Goal: Transaction & Acquisition: Book appointment/travel/reservation

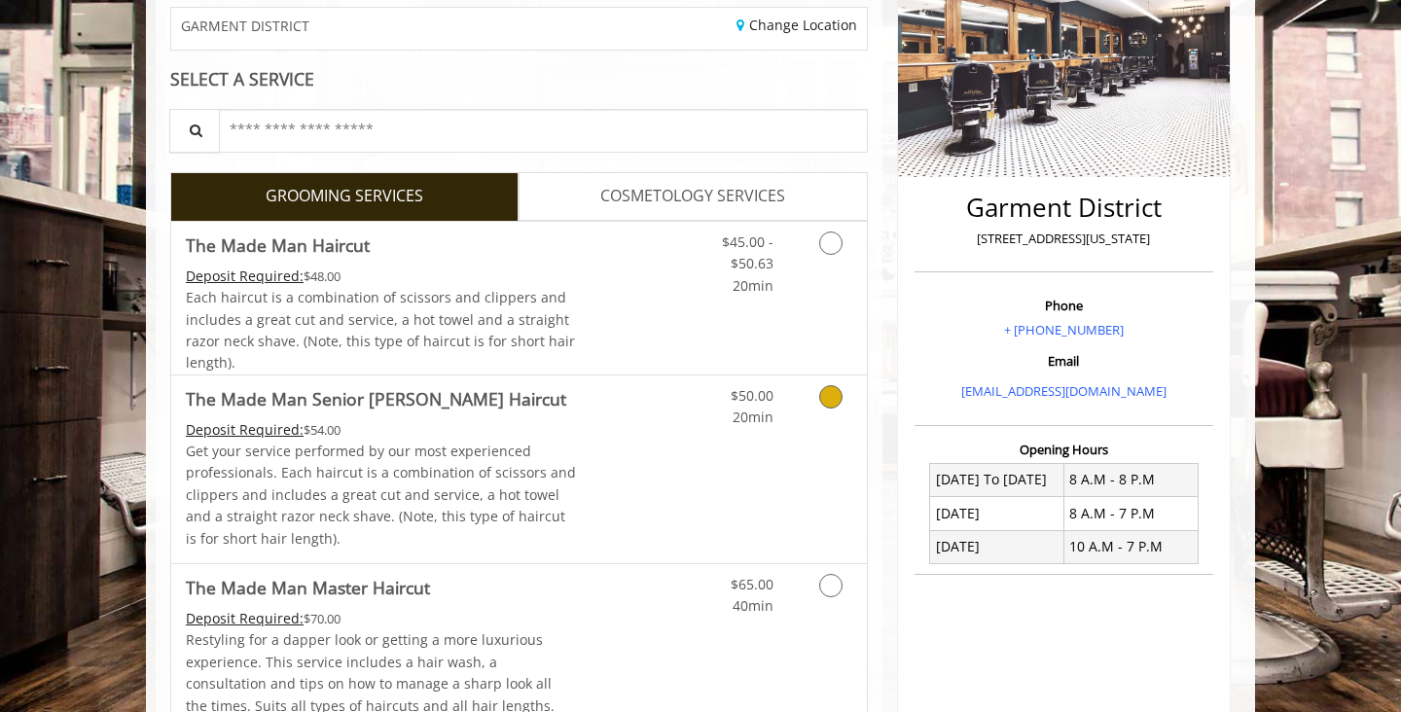
scroll to position [341, 0]
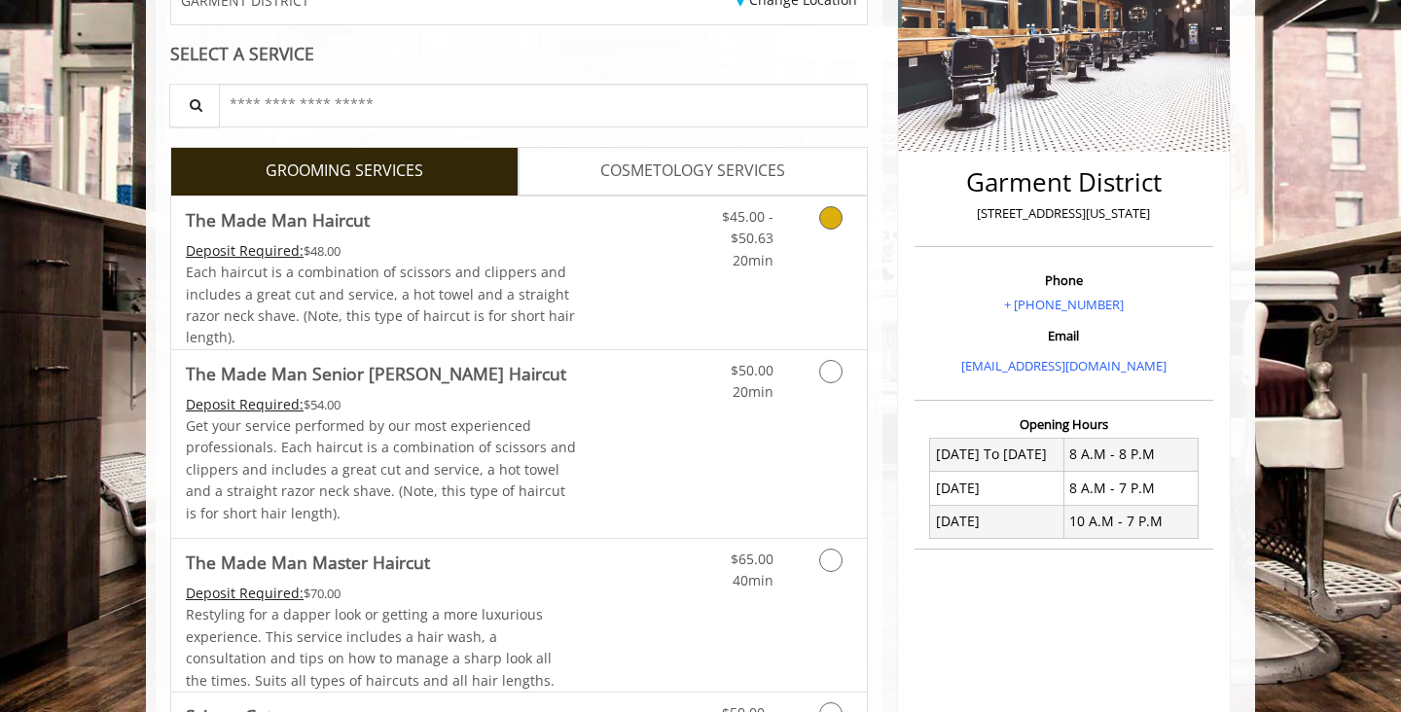
click at [650, 277] on link "Discounted Price" at bounding box center [635, 273] width 116 height 153
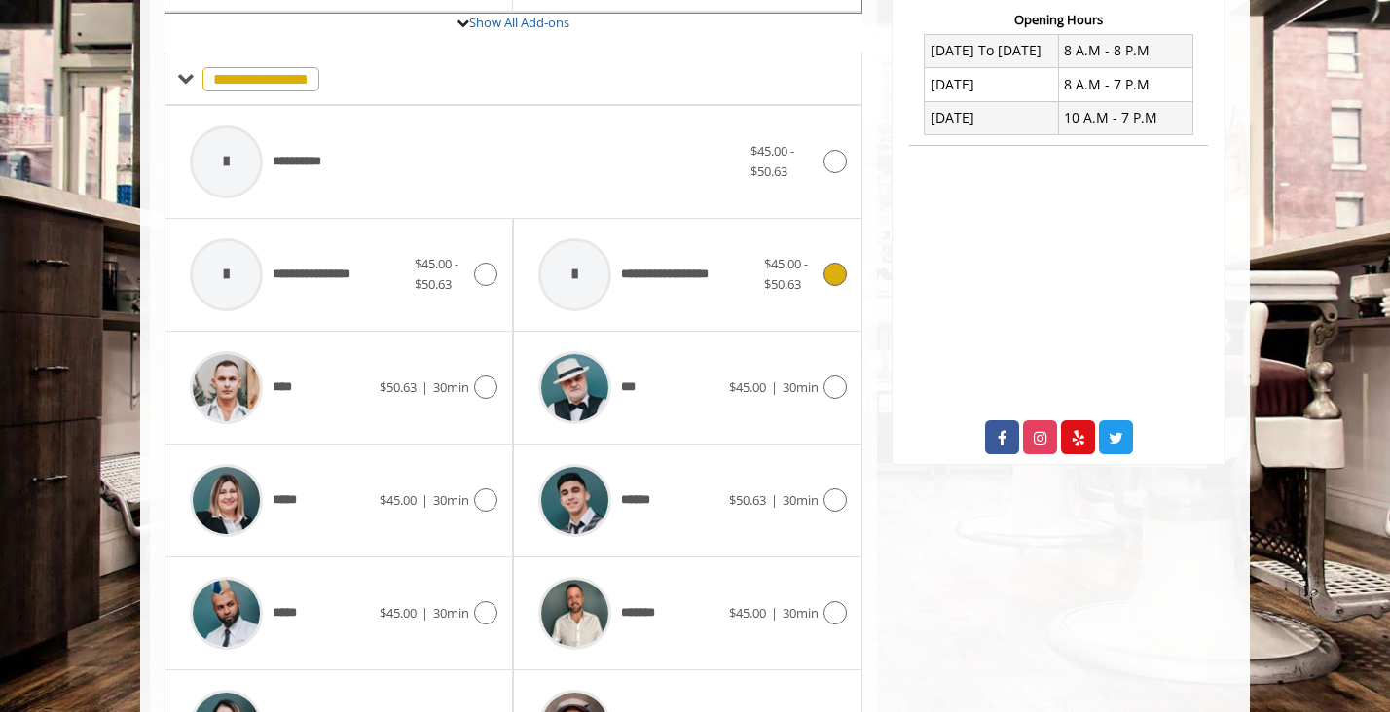
scroll to position [758, 0]
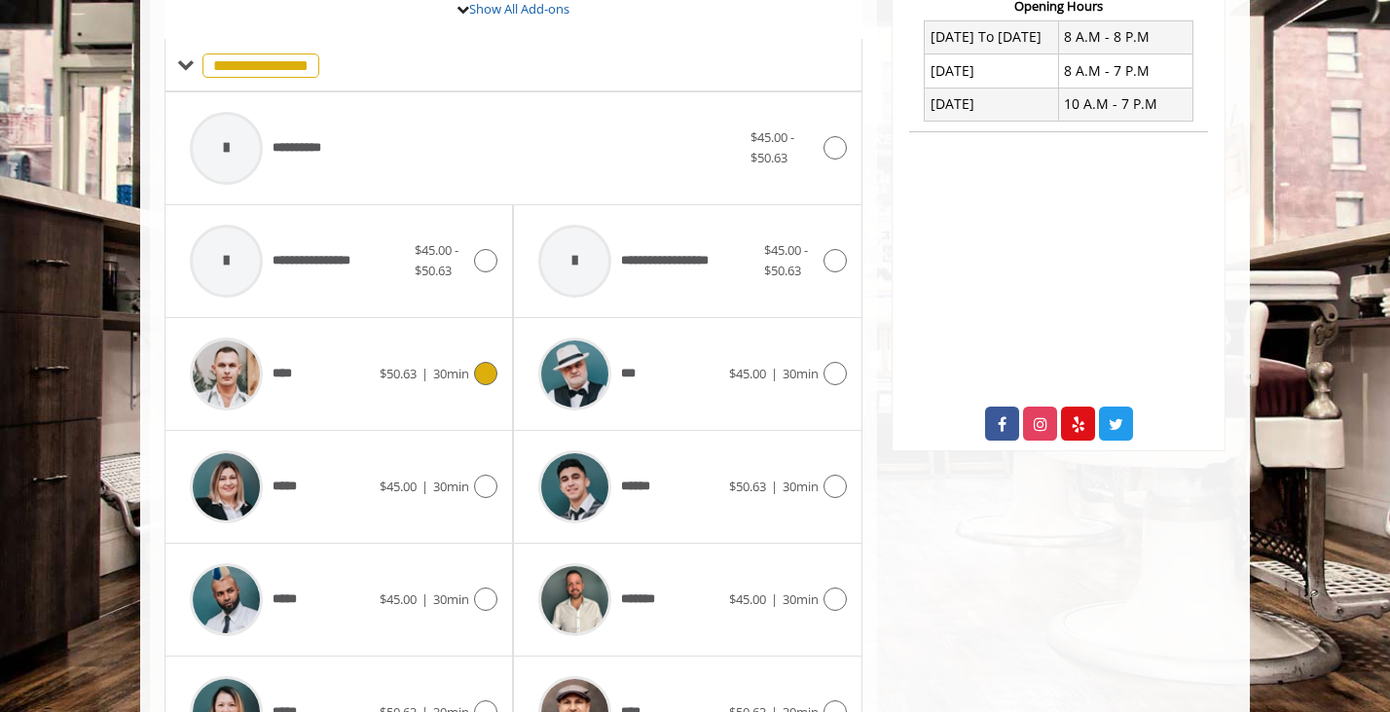
click at [463, 389] on div "**** $50.63 | 30min" at bounding box center [338, 374] width 317 height 92
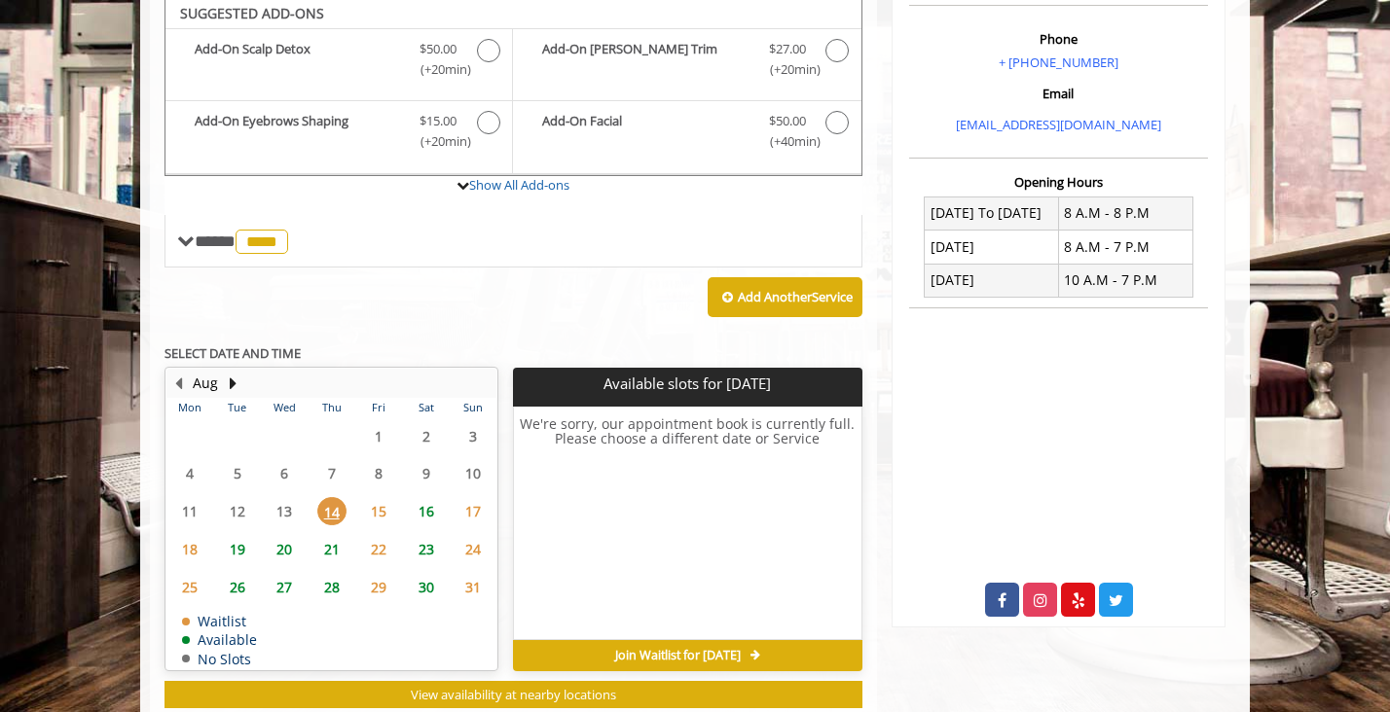
scroll to position [578, 0]
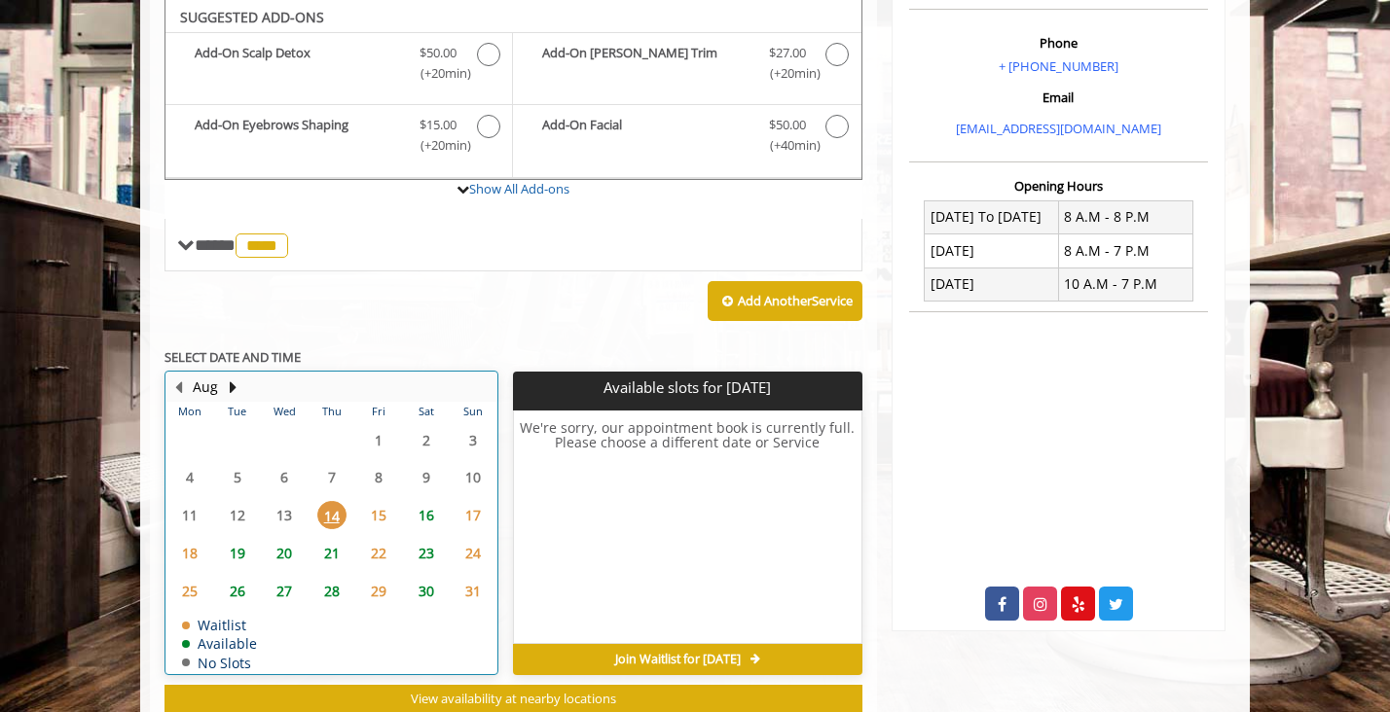
click at [275, 512] on table "Mon Tue Wed Thu Fri Sat Sun 28 29 30 31 1 2 3 4 5 6 7 8 9 10 11 12 13 14 15 16 …" at bounding box center [331, 537] width 330 height 271
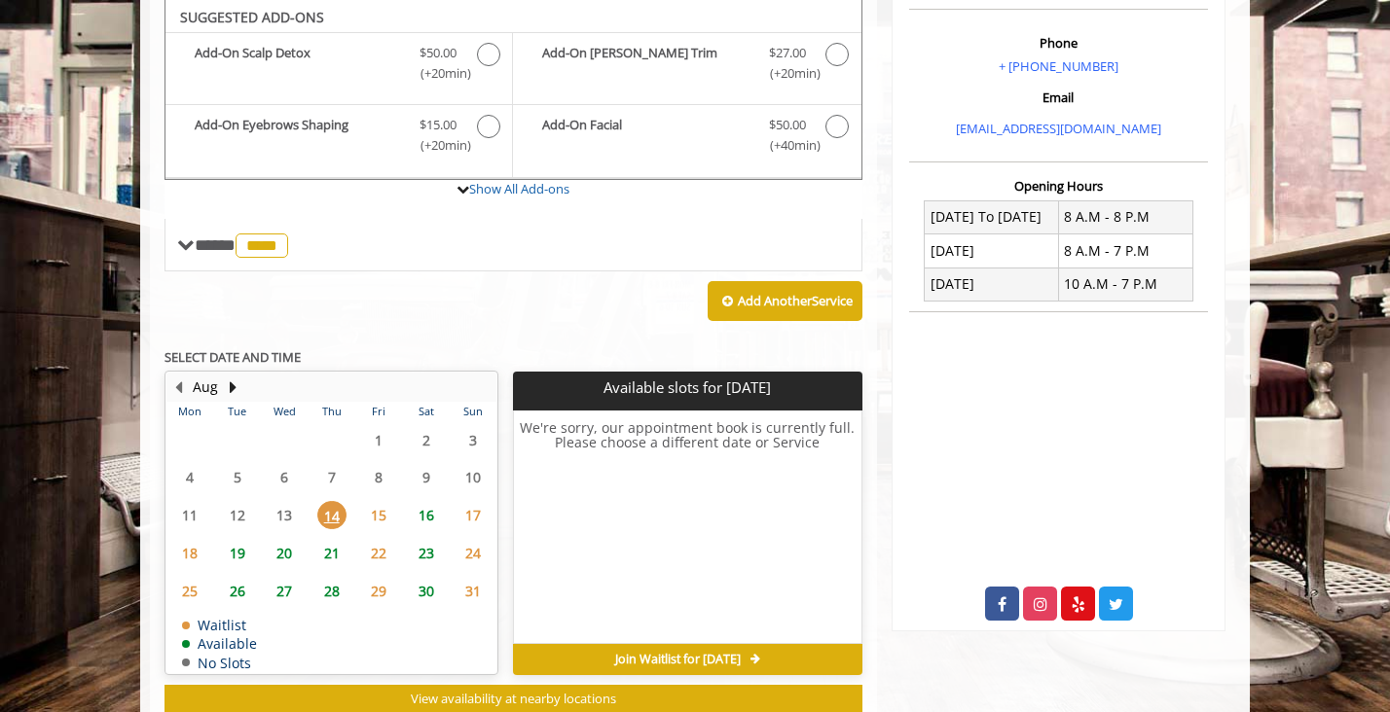
click at [418, 504] on span "16" at bounding box center [426, 515] width 29 height 28
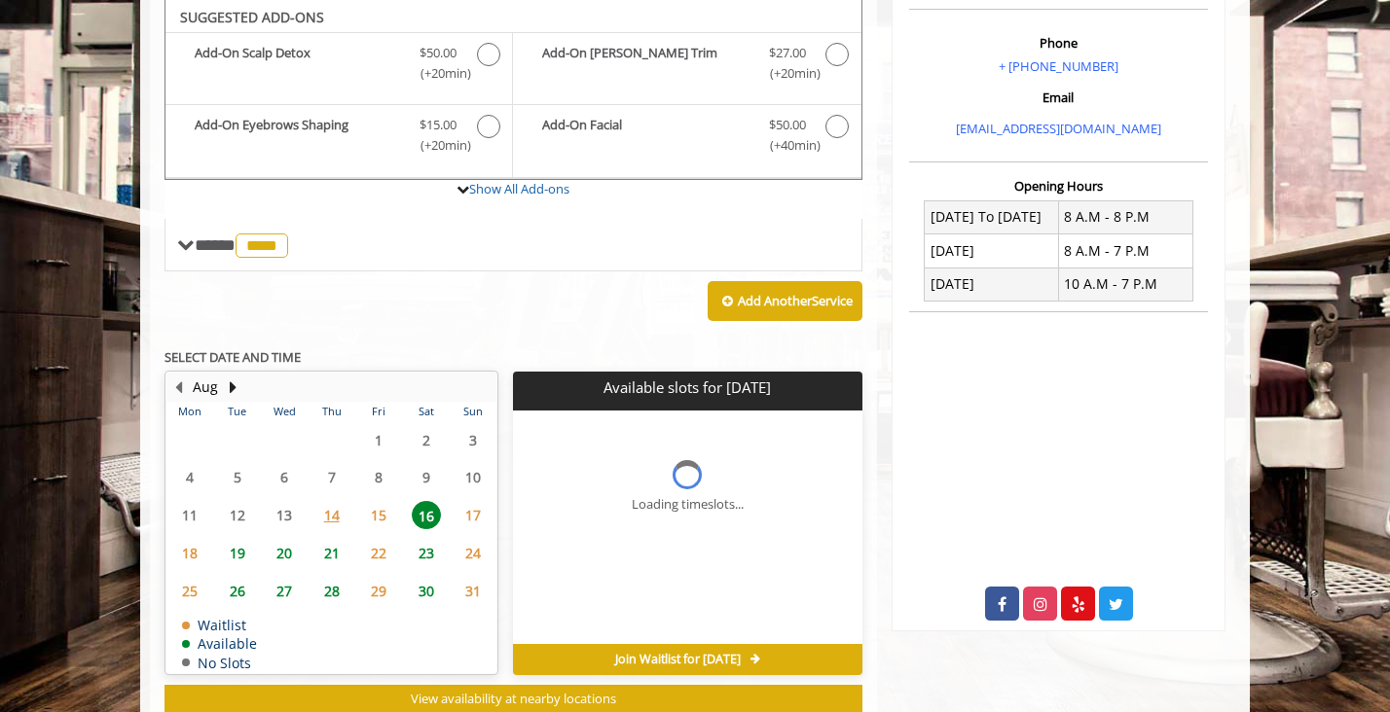
scroll to position [635, 0]
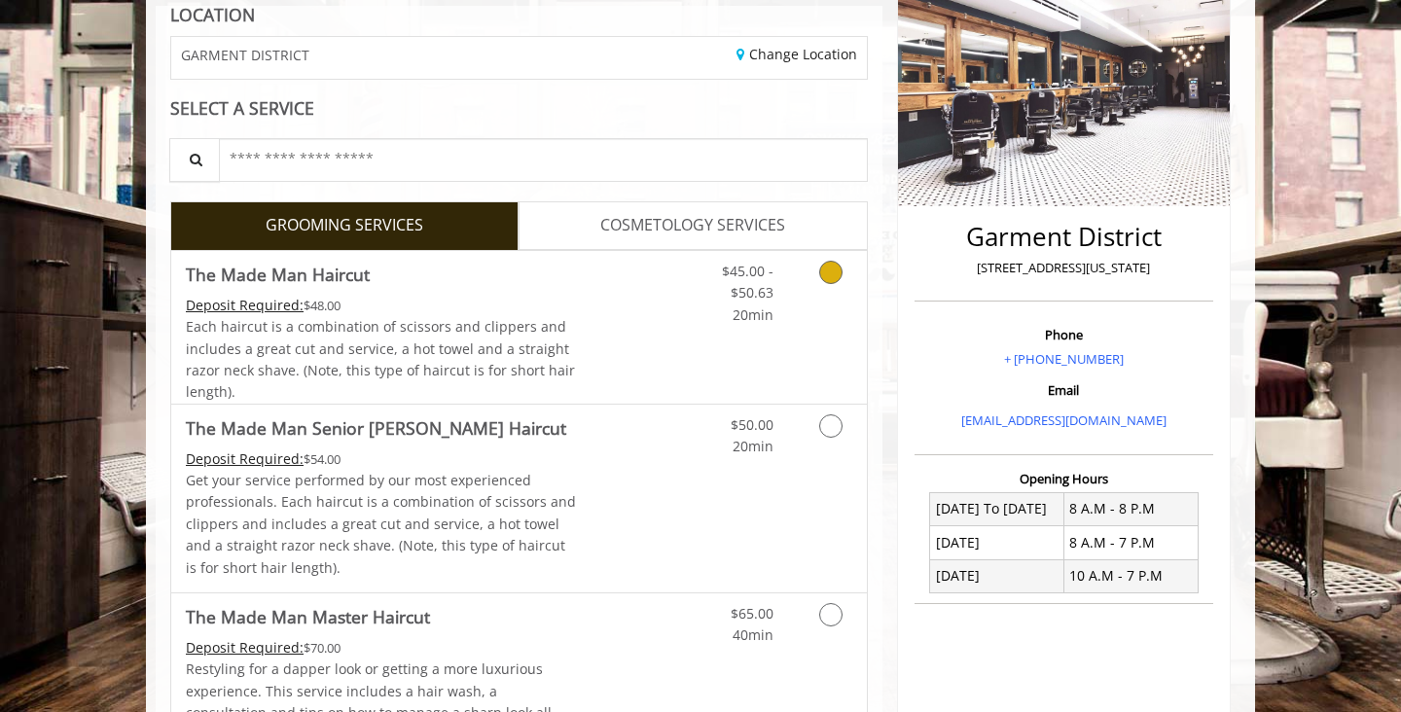
scroll to position [316, 0]
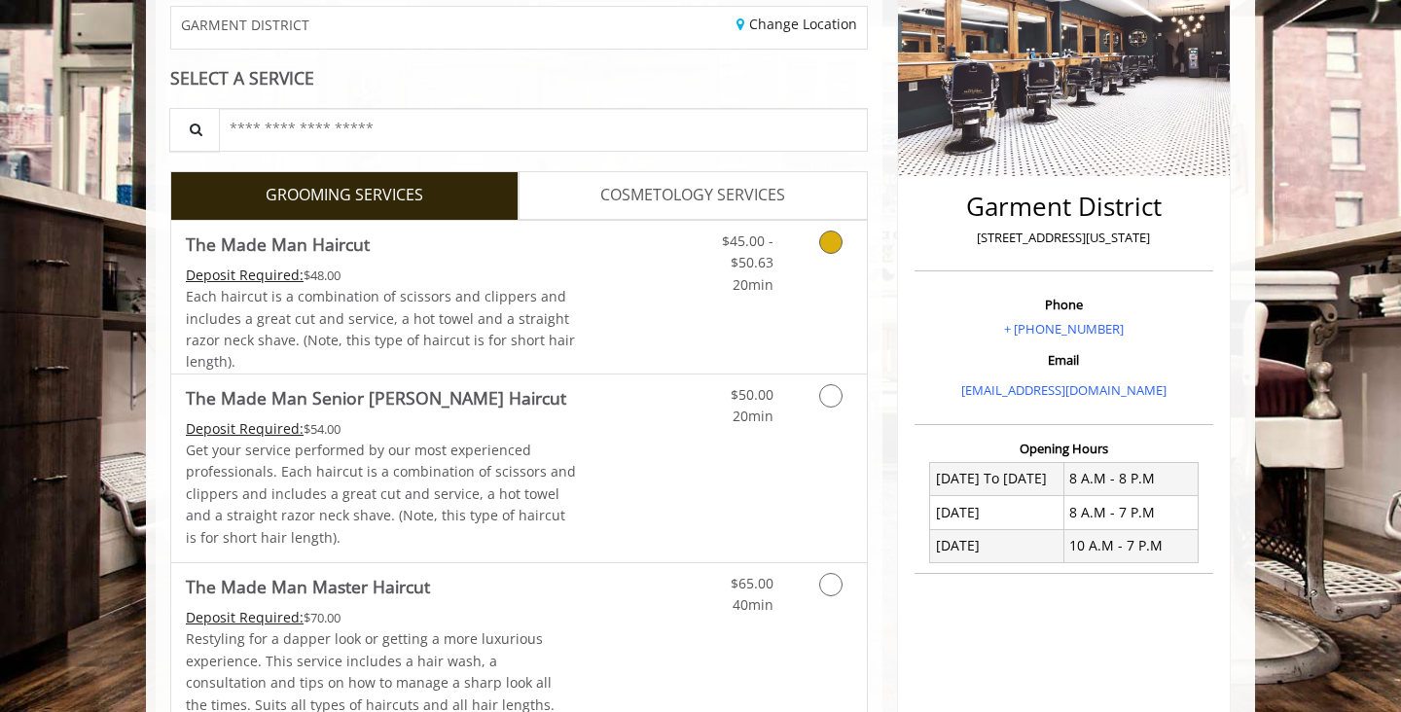
click at [536, 308] on div "Each haircut is a combination of scissors and clippers and includes a great cut…" at bounding box center [381, 330] width 391 height 88
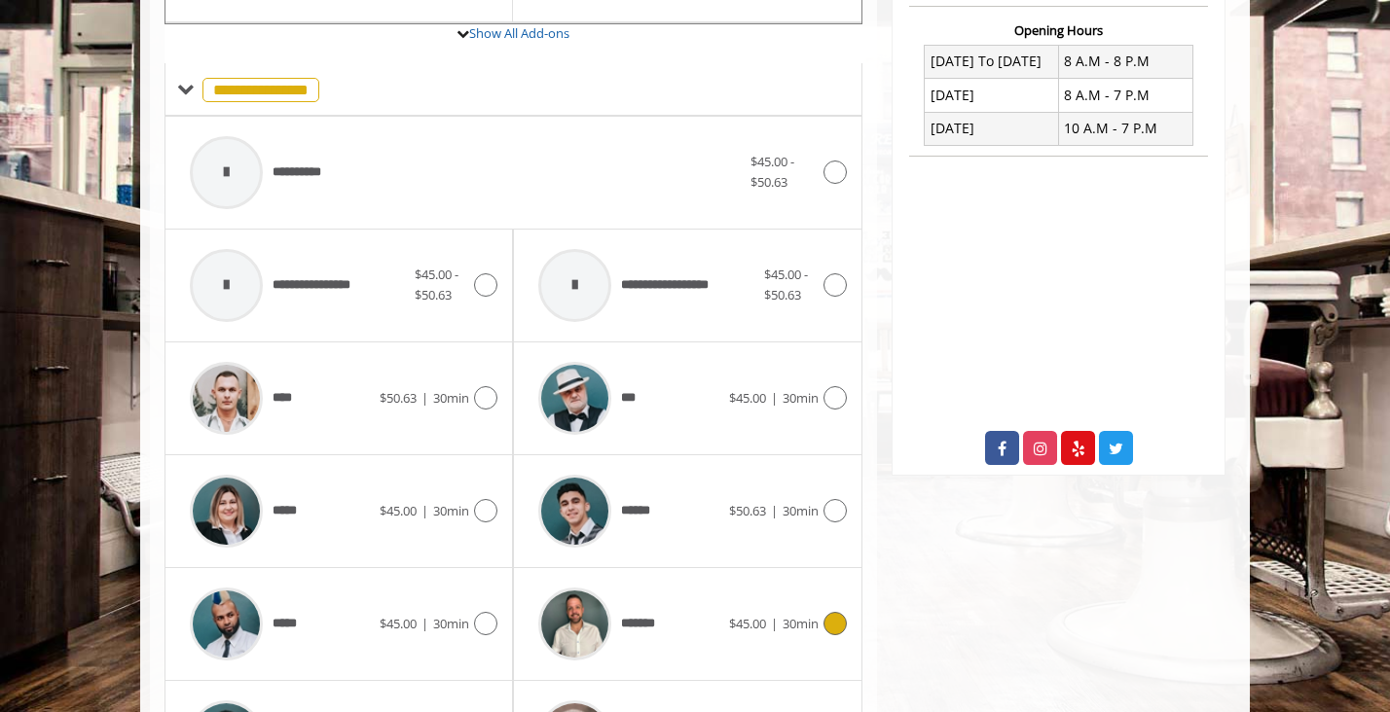
scroll to position [579, 0]
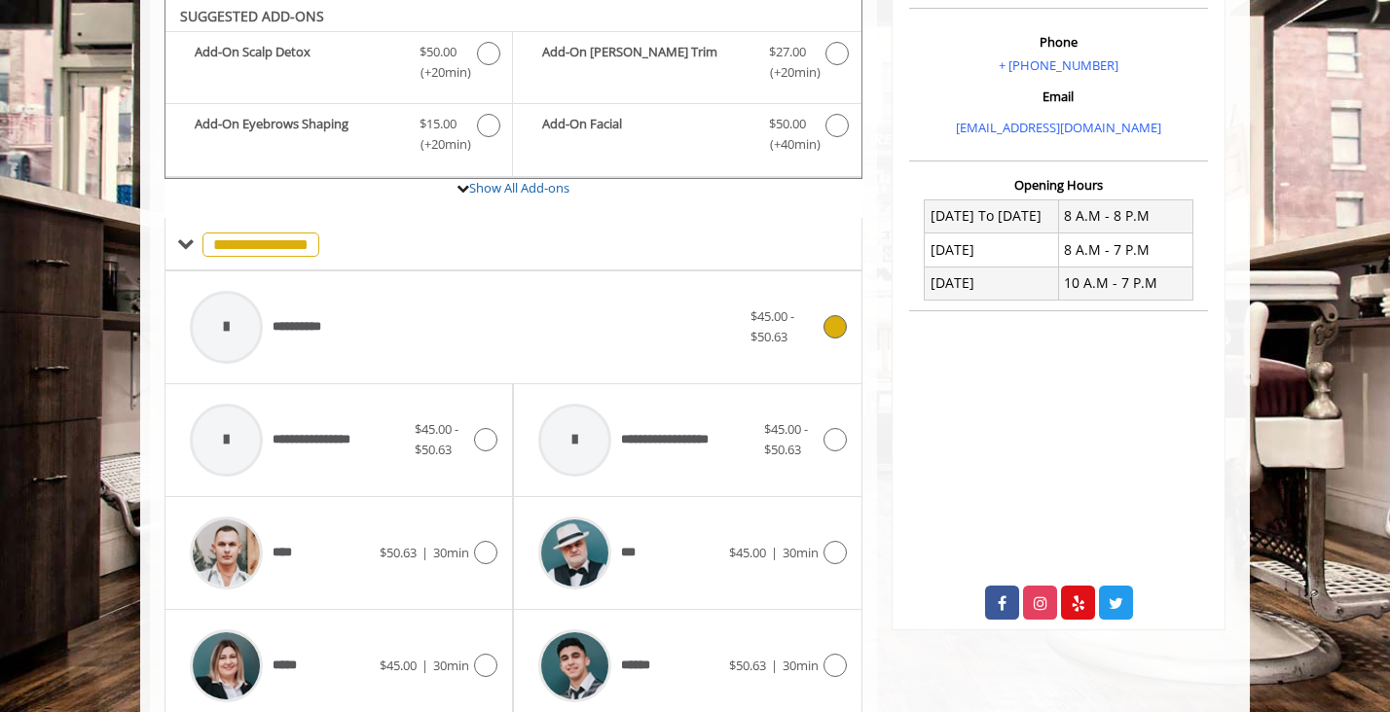
click at [539, 329] on div "**********" at bounding box center [465, 327] width 570 height 92
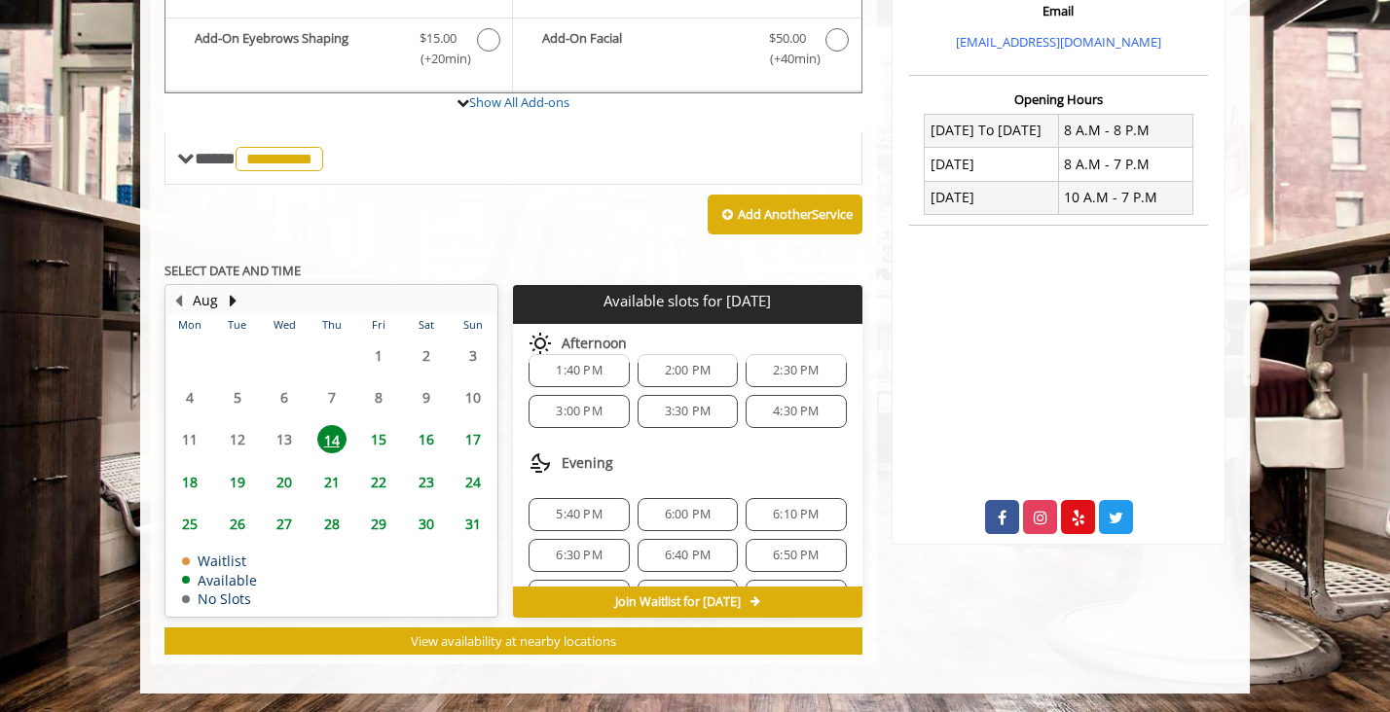
scroll to position [0, 0]
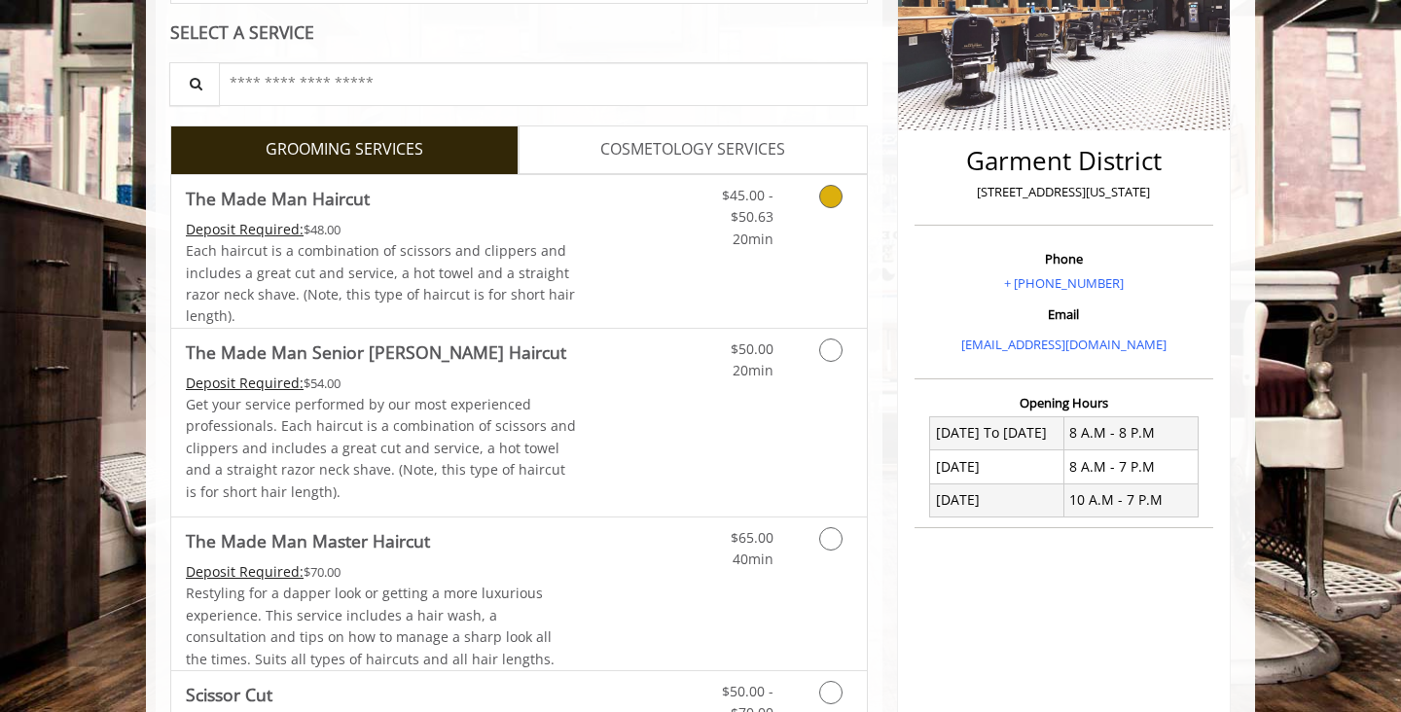
scroll to position [363, 0]
click at [627, 254] on link "Discounted Price" at bounding box center [635, 250] width 116 height 153
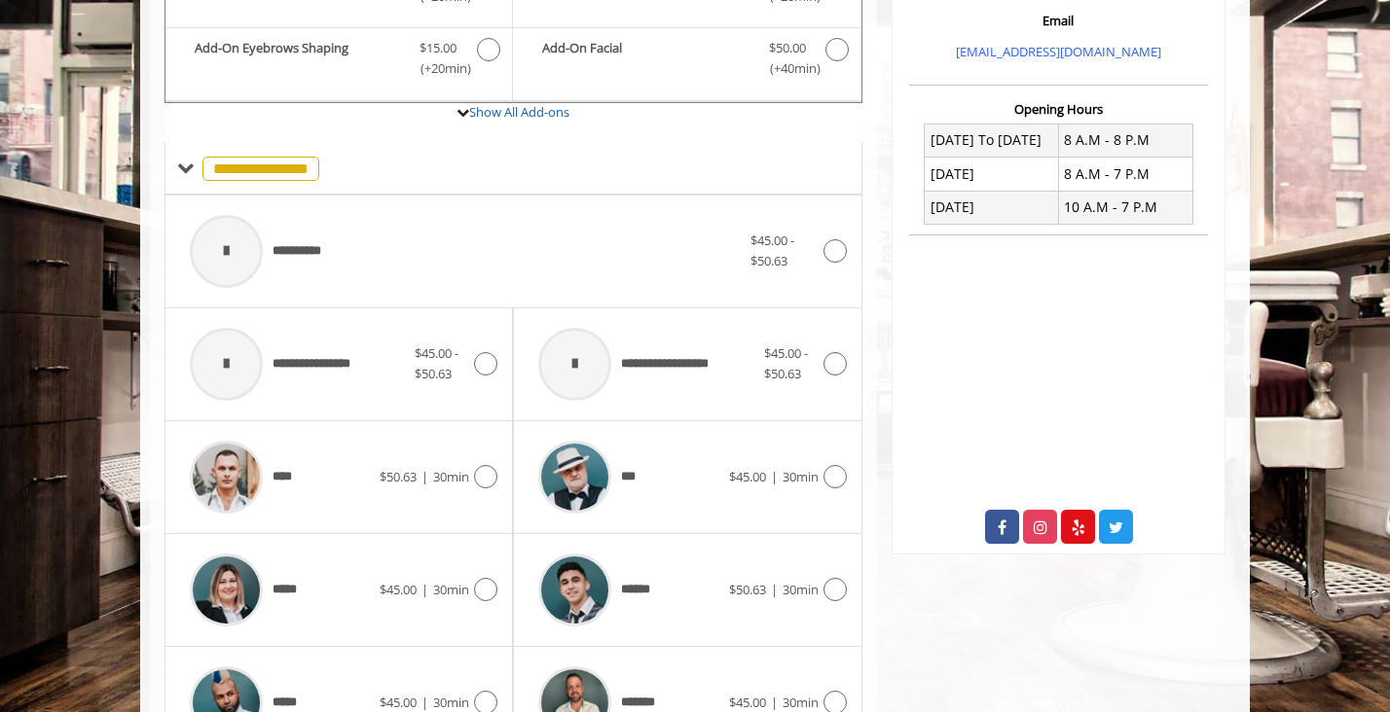
scroll to position [682, 0]
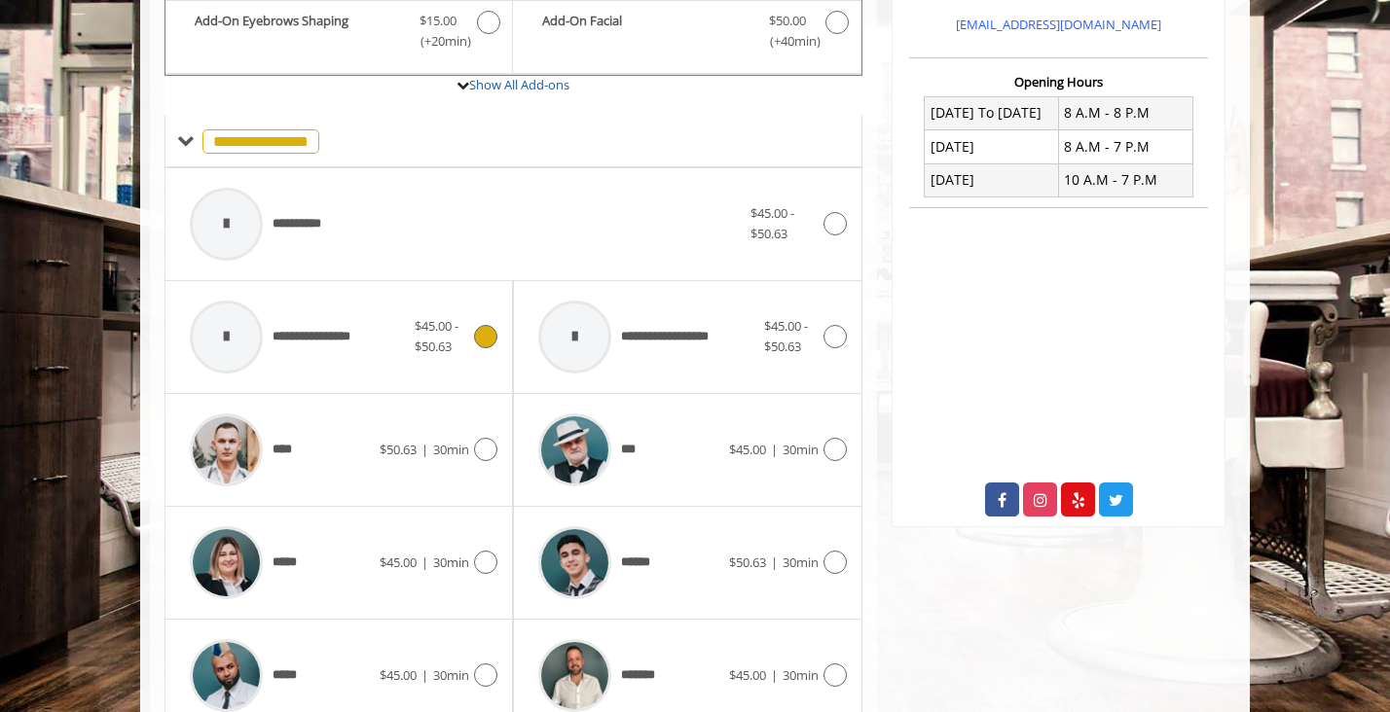
click at [474, 337] on icon at bounding box center [485, 336] width 23 height 23
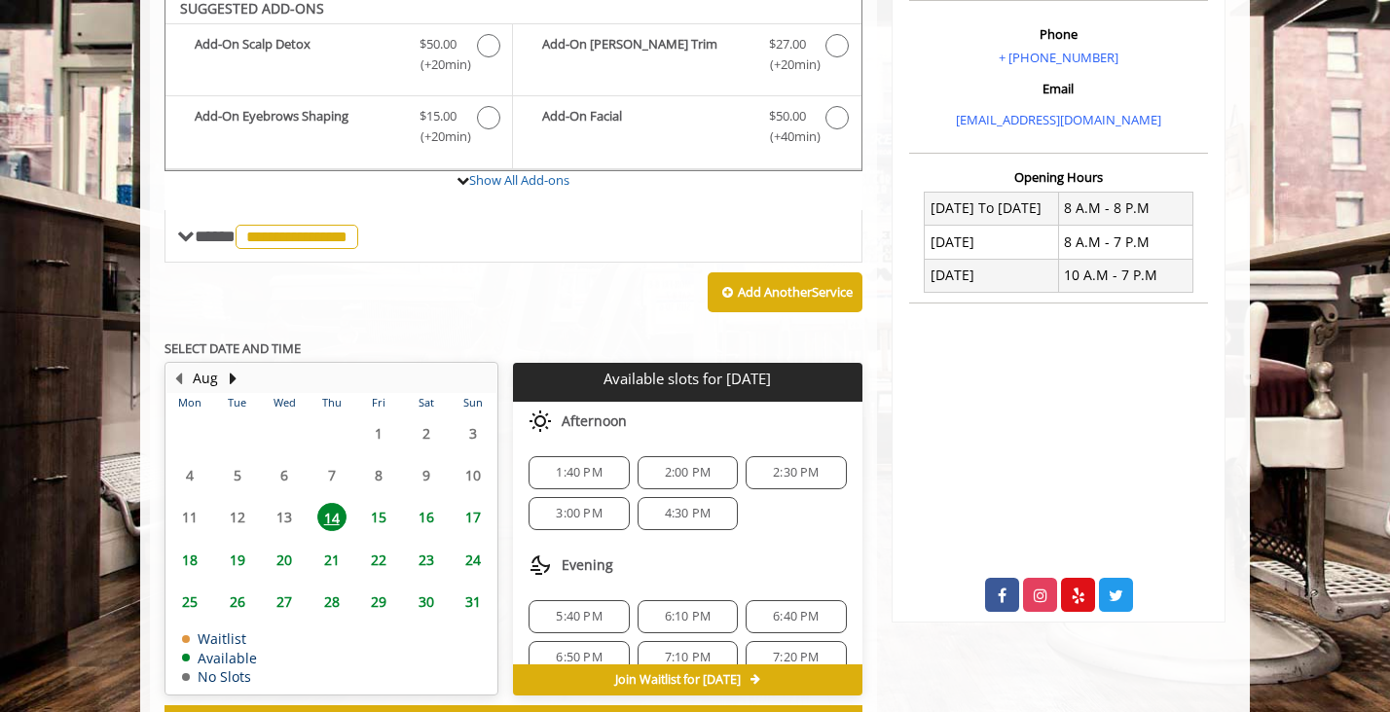
scroll to position [578, 0]
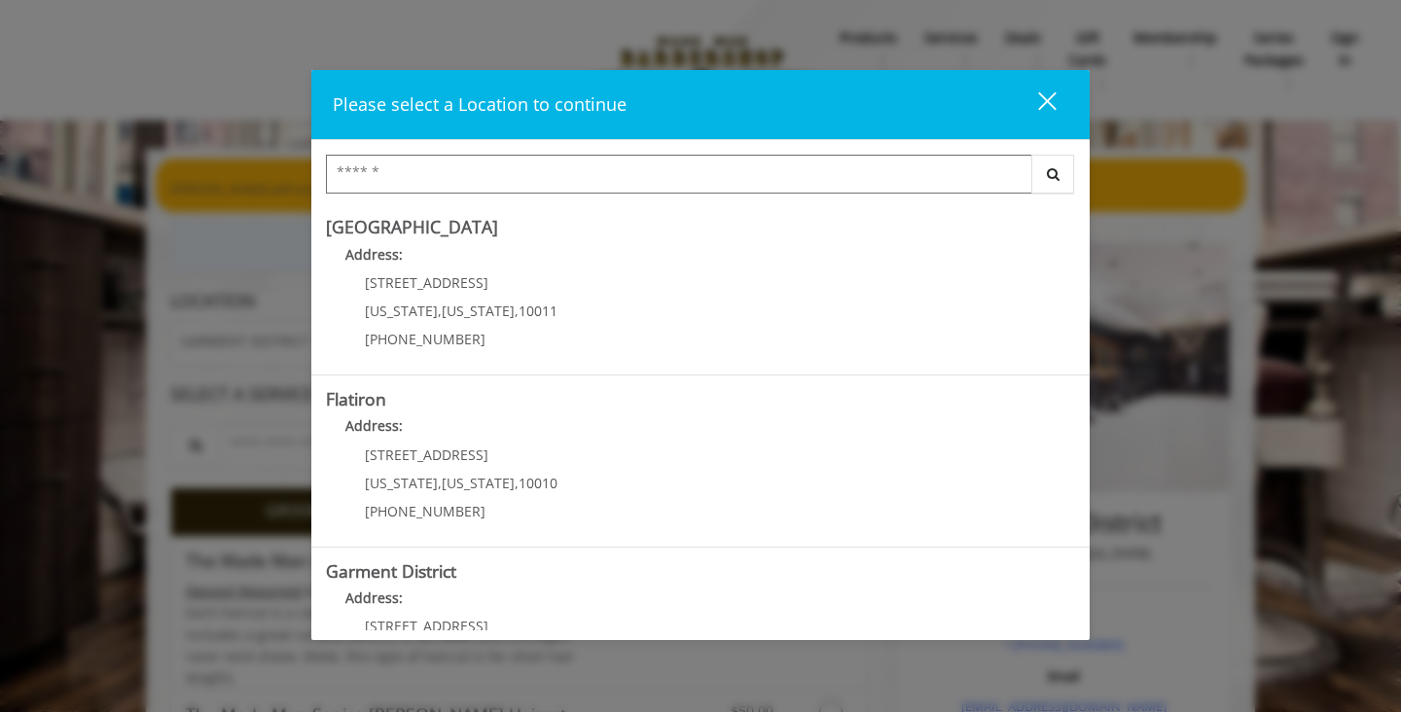
scroll to position [432, 0]
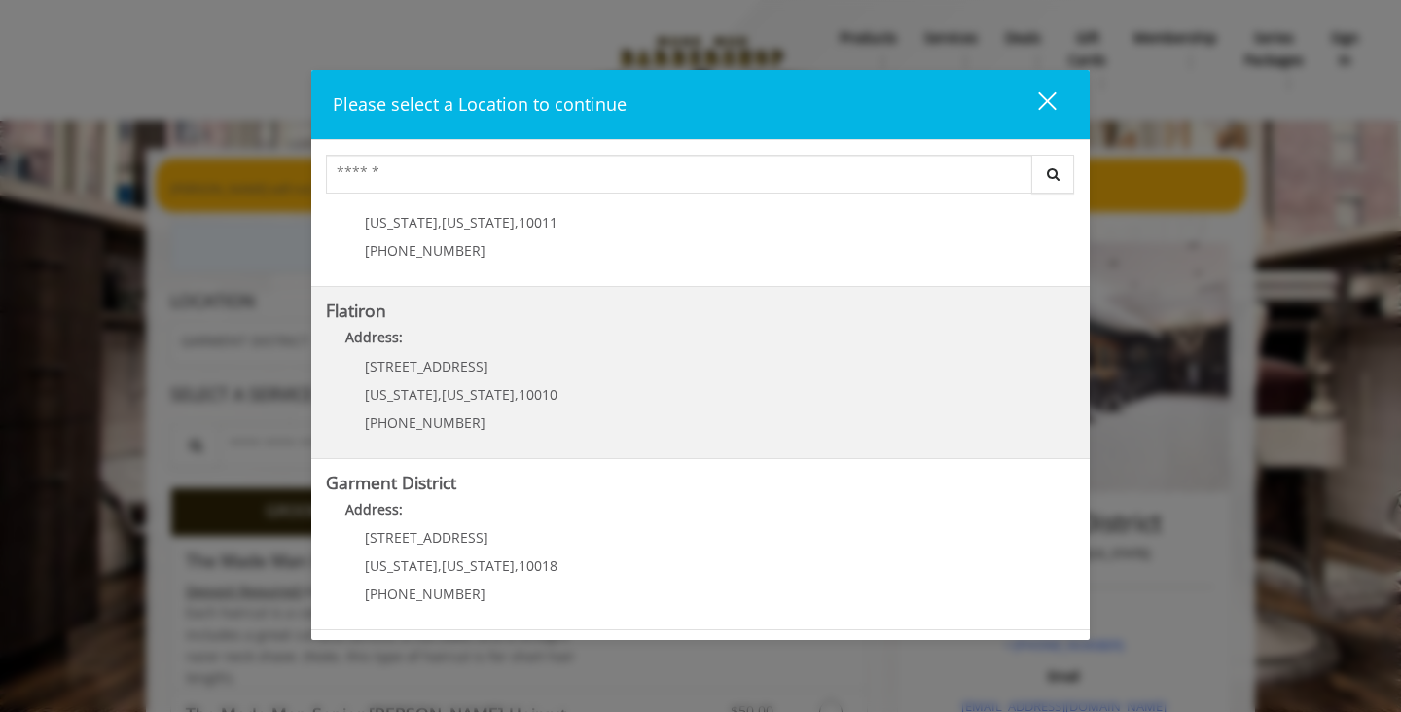
click at [666, 380] on "Flatiron Address: 10 E 23rd St New York , New York , 10010 (917) 475-1765" at bounding box center [700, 373] width 749 height 142
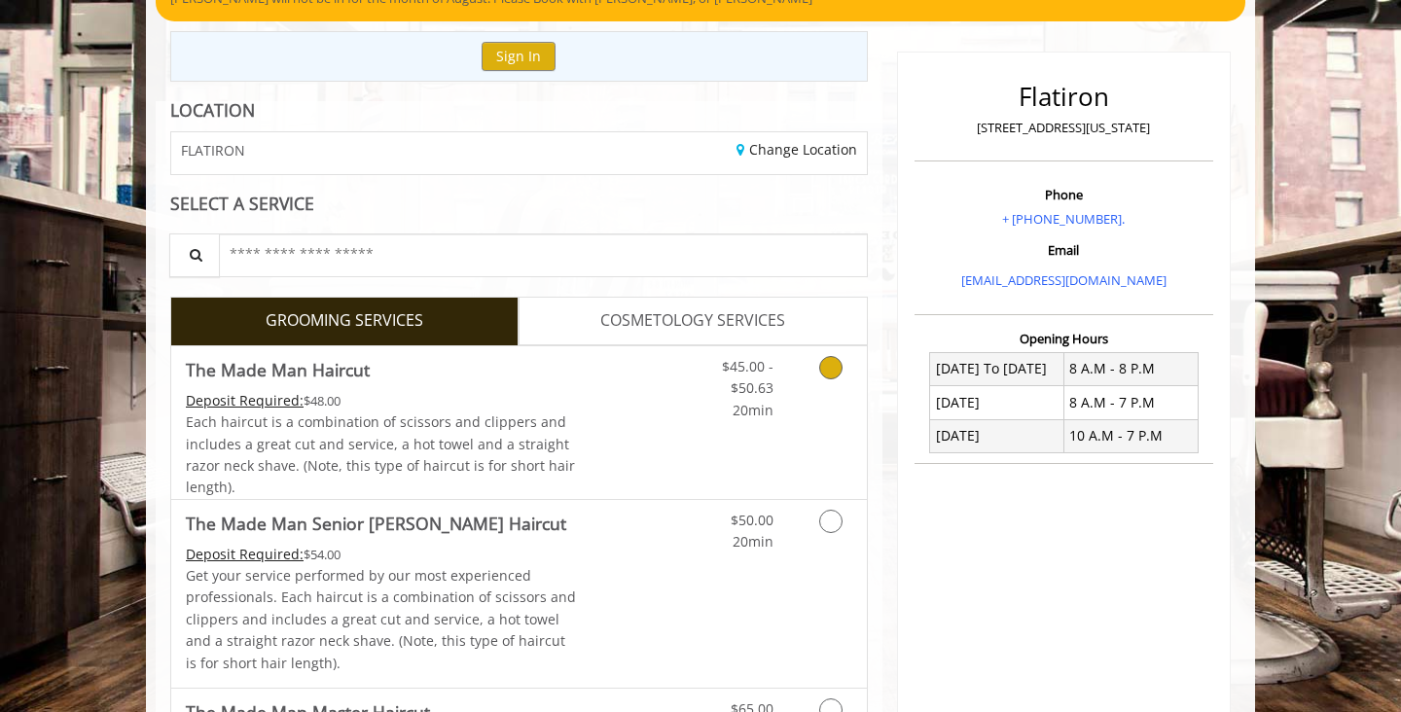
scroll to position [204, 0]
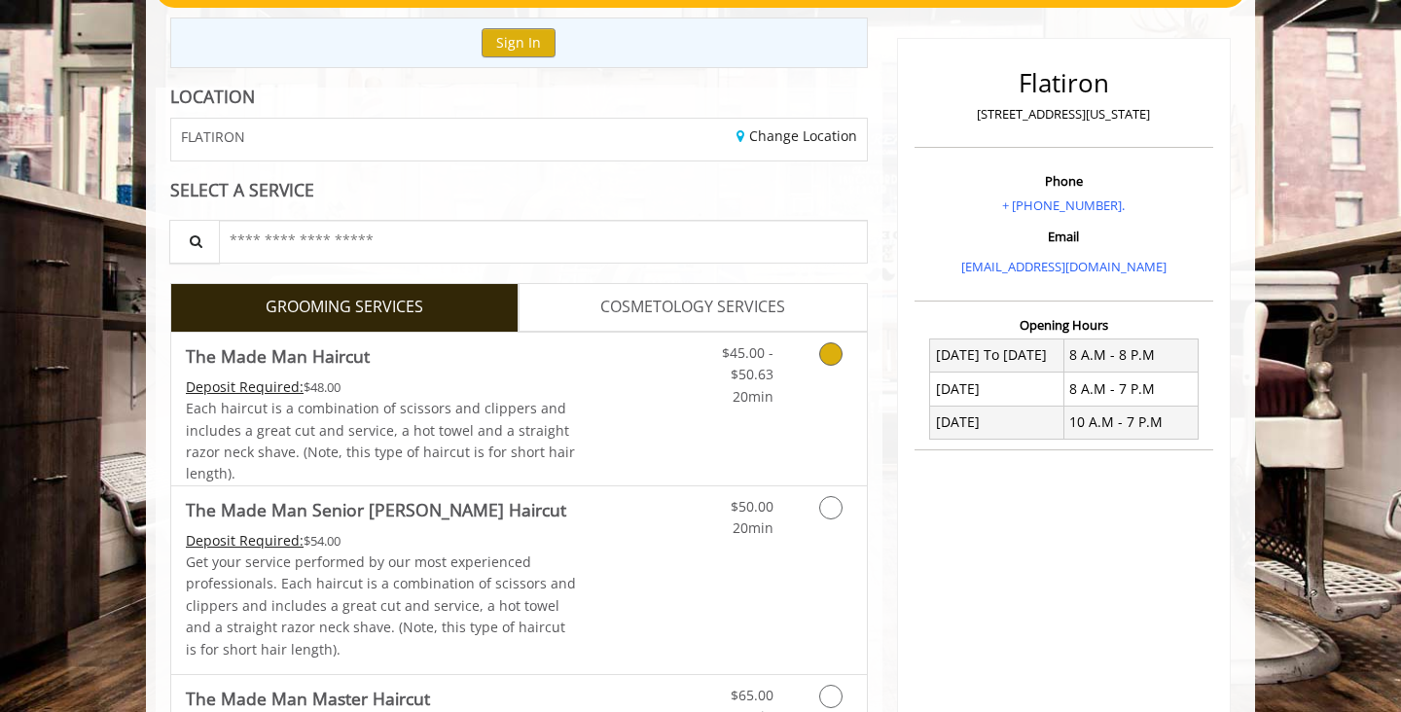
click at [659, 392] on link "Discounted Price" at bounding box center [635, 409] width 116 height 153
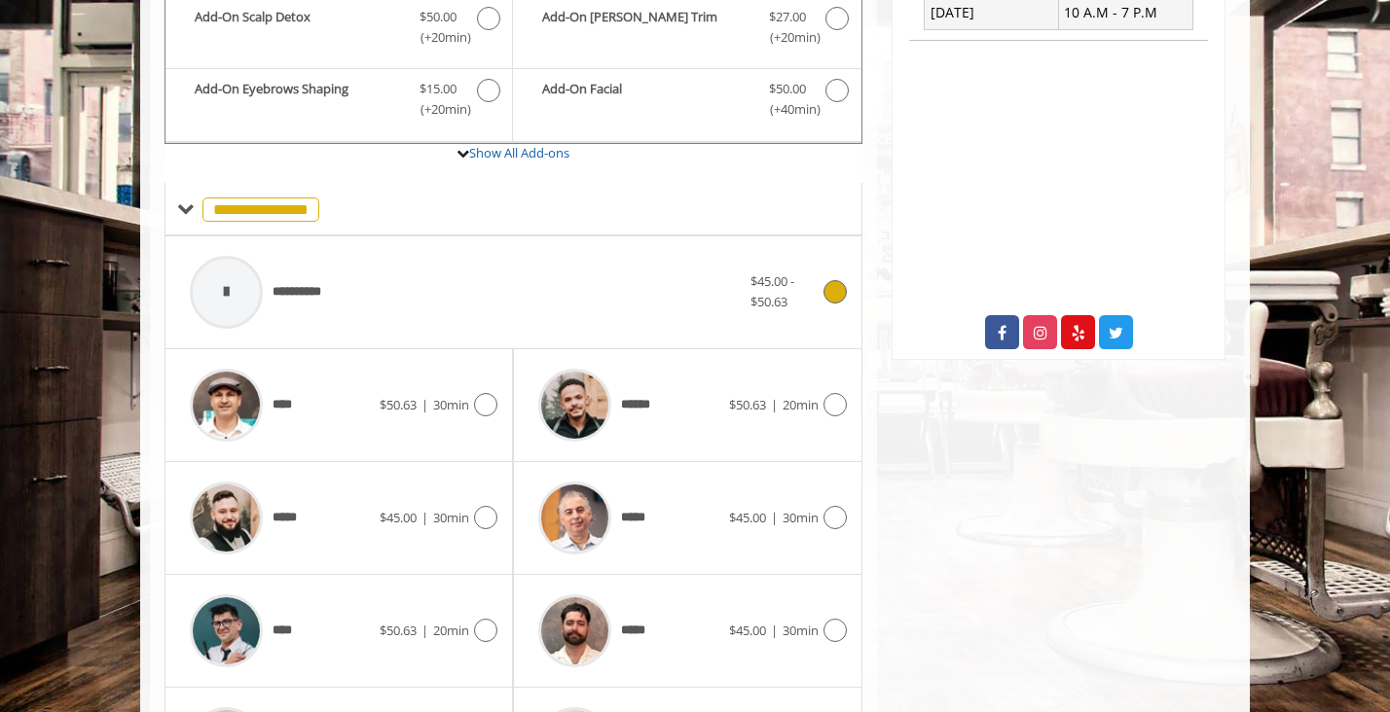
scroll to position [835, 0]
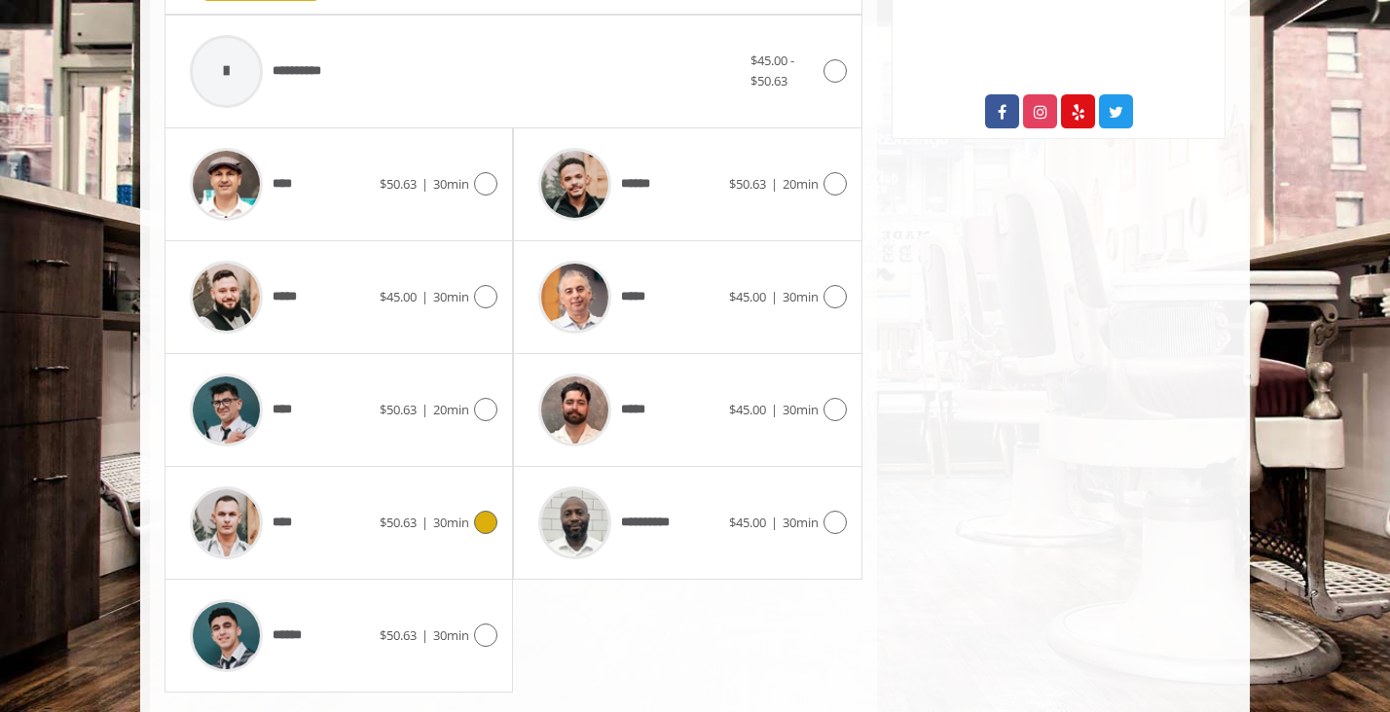
click at [350, 535] on div "****" at bounding box center [279, 523] width 199 height 92
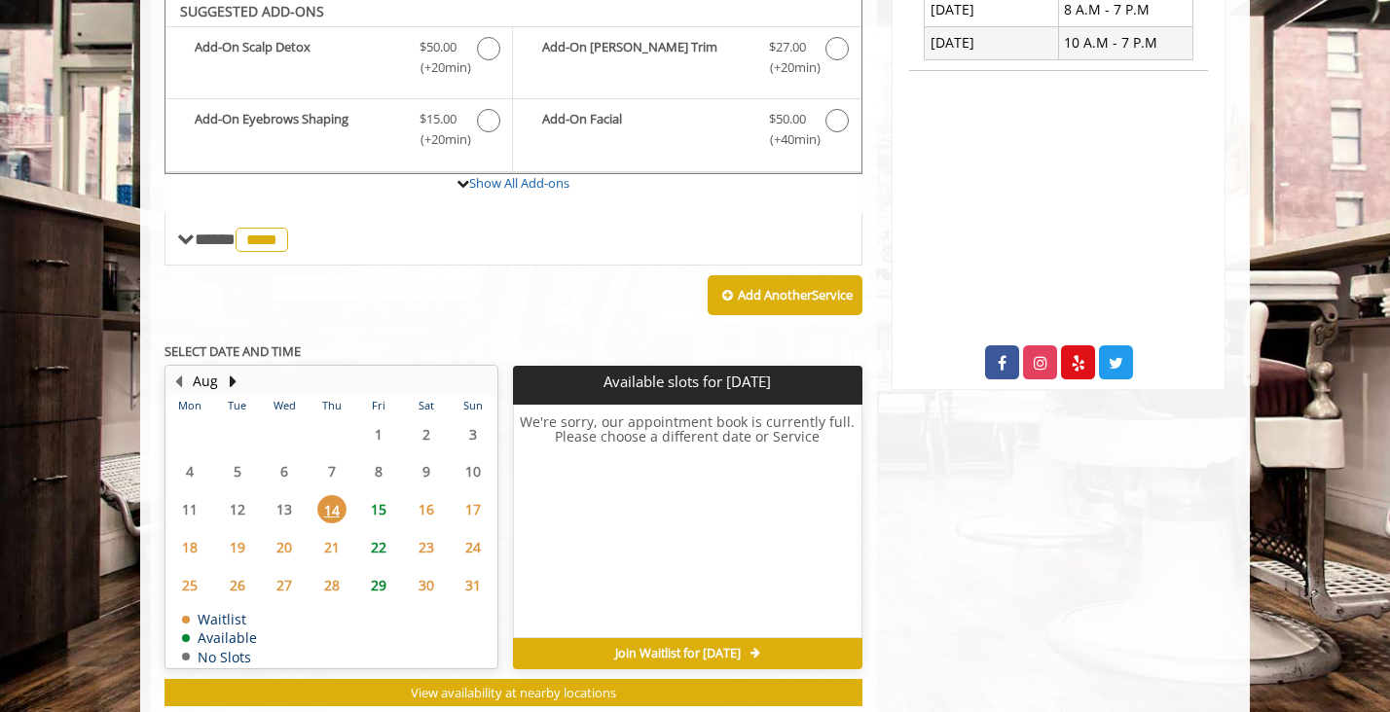
scroll to position [578, 0]
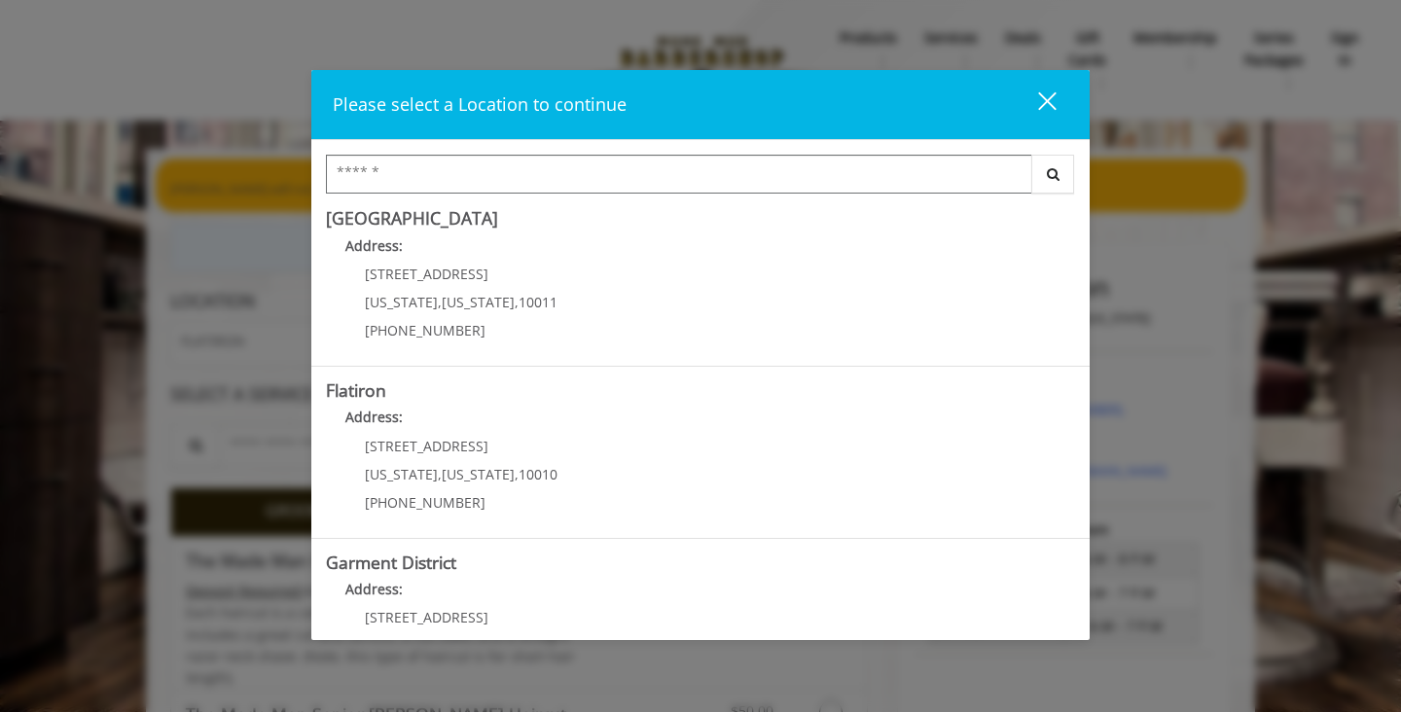
scroll to position [353, 0]
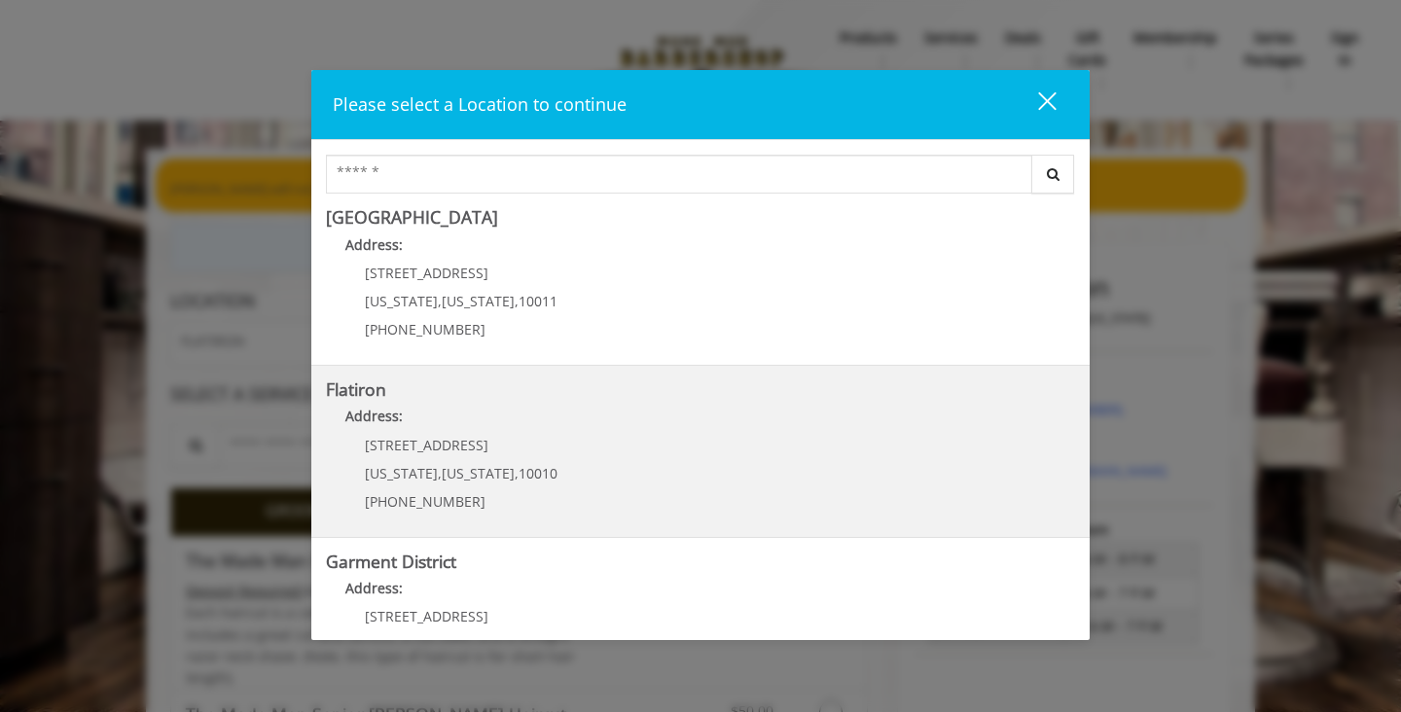
click at [617, 470] on "Flatiron Address: [STREET_ADDRESS][US_STATE][US_STATE] (917) 475-1765" at bounding box center [700, 451] width 749 height 142
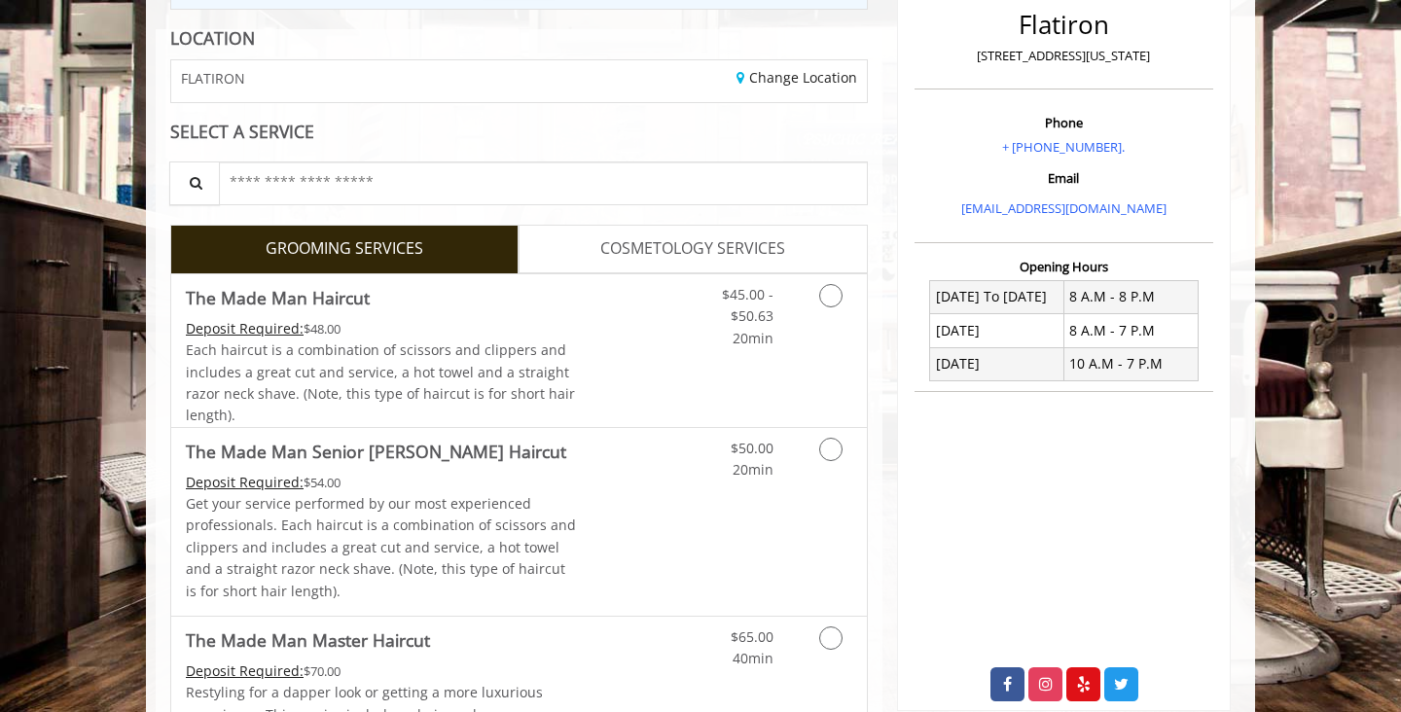
scroll to position [338, 0]
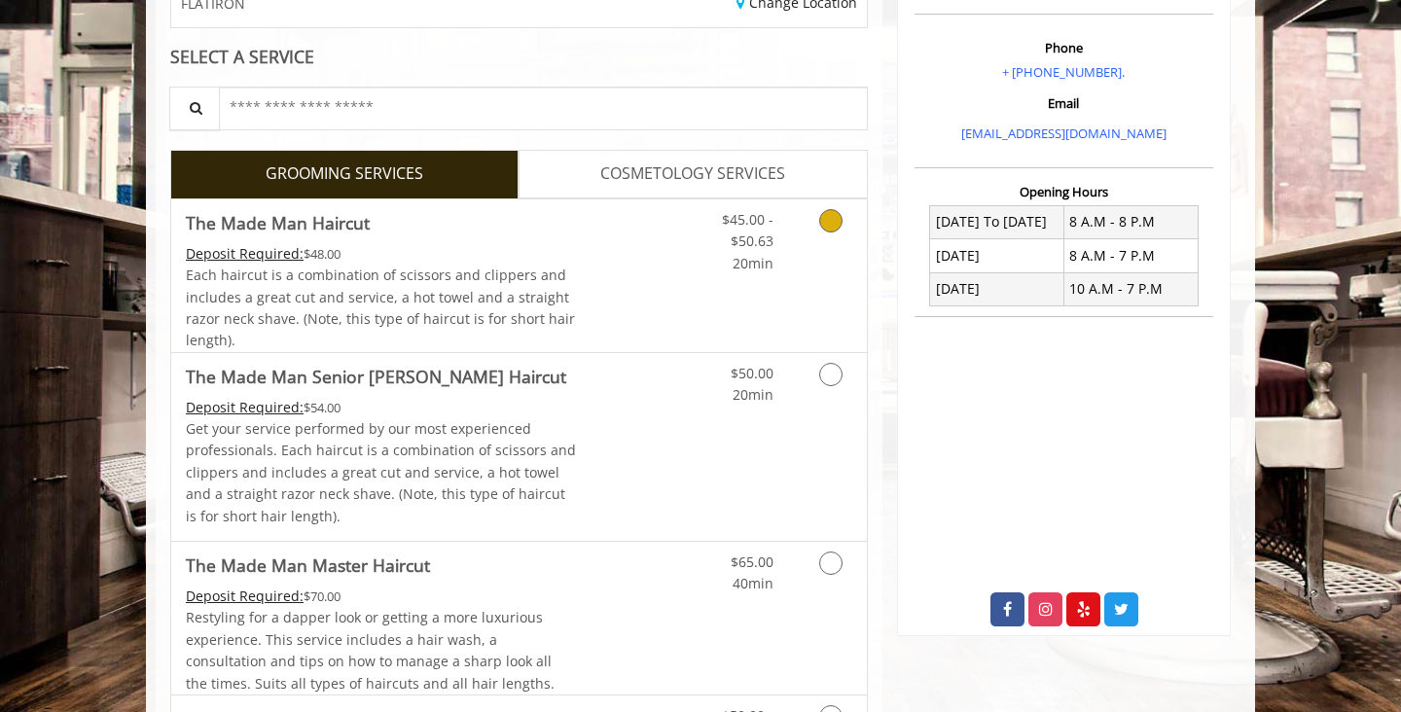
click at [819, 228] on link "Grooming services" at bounding box center [828, 236] width 50 height 75
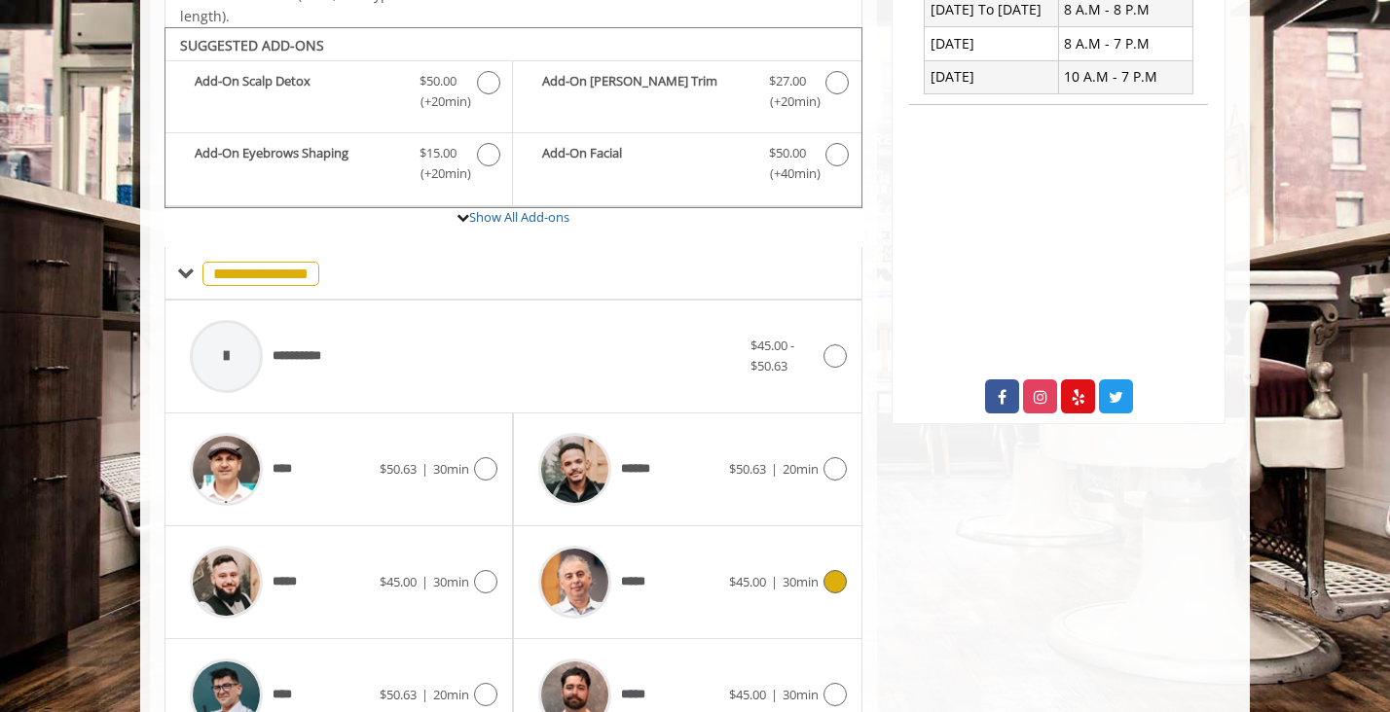
scroll to position [524, 0]
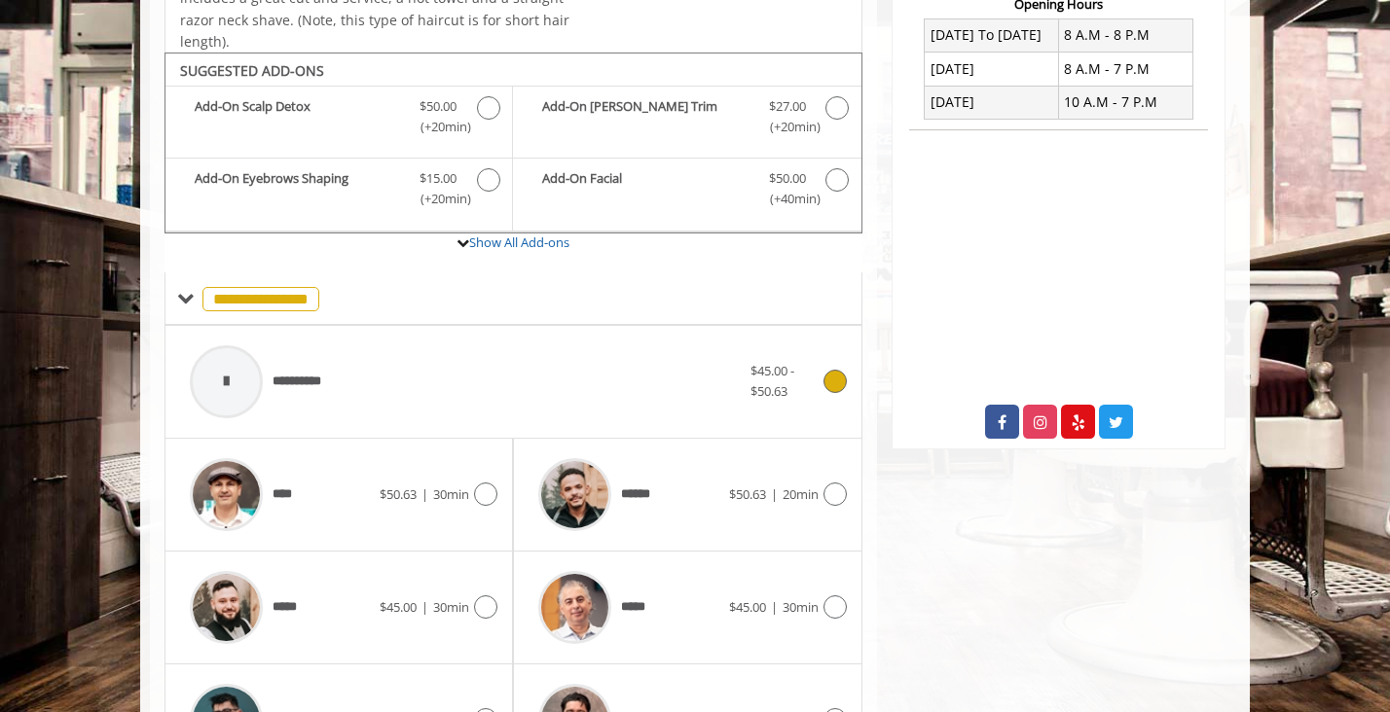
click at [570, 386] on div "**********" at bounding box center [465, 382] width 570 height 92
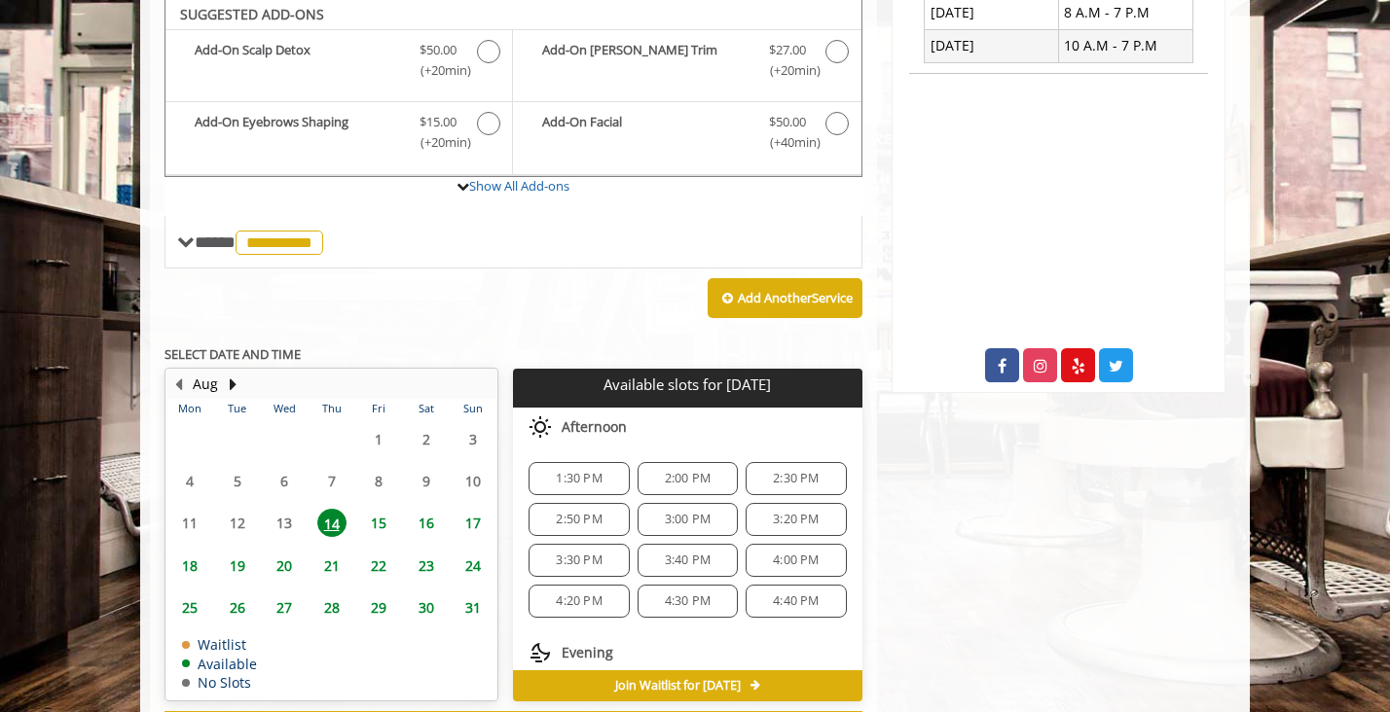
scroll to position [578, 0]
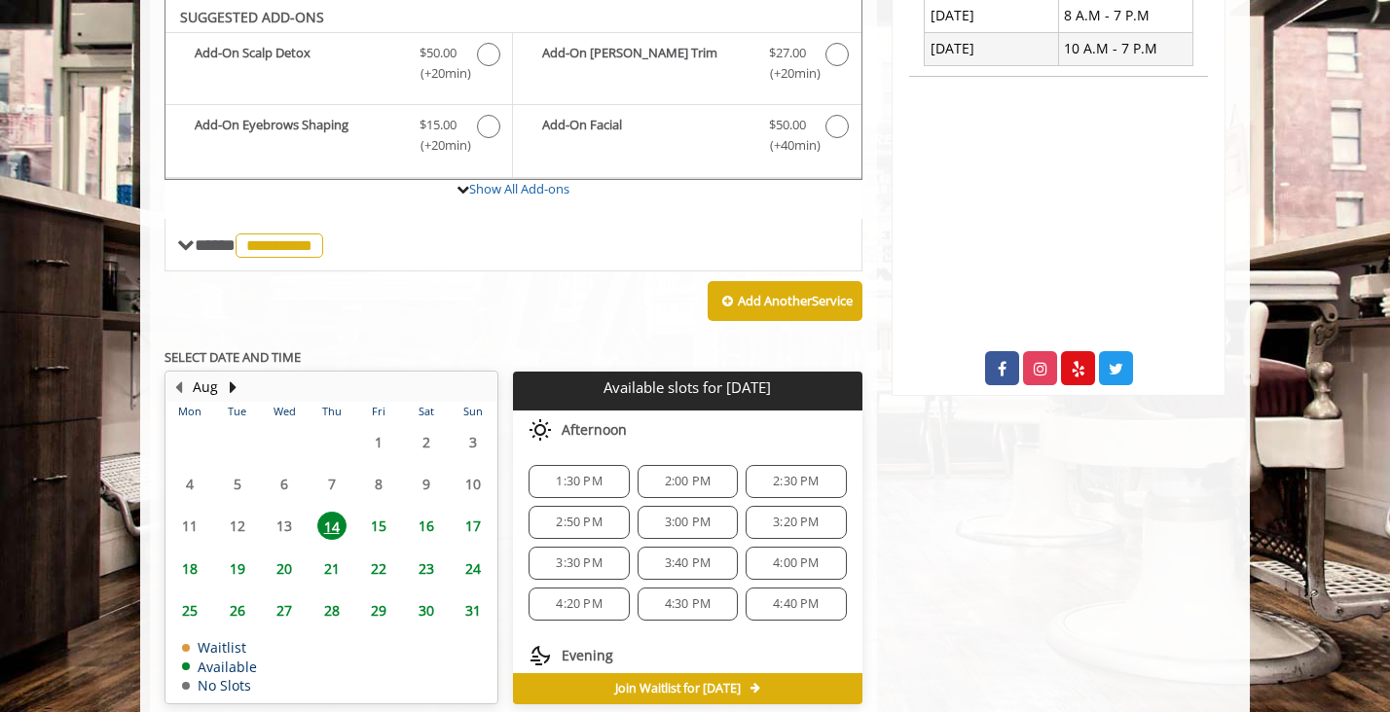
click at [778, 561] on span "4:00 PM" at bounding box center [796, 564] width 46 height 16
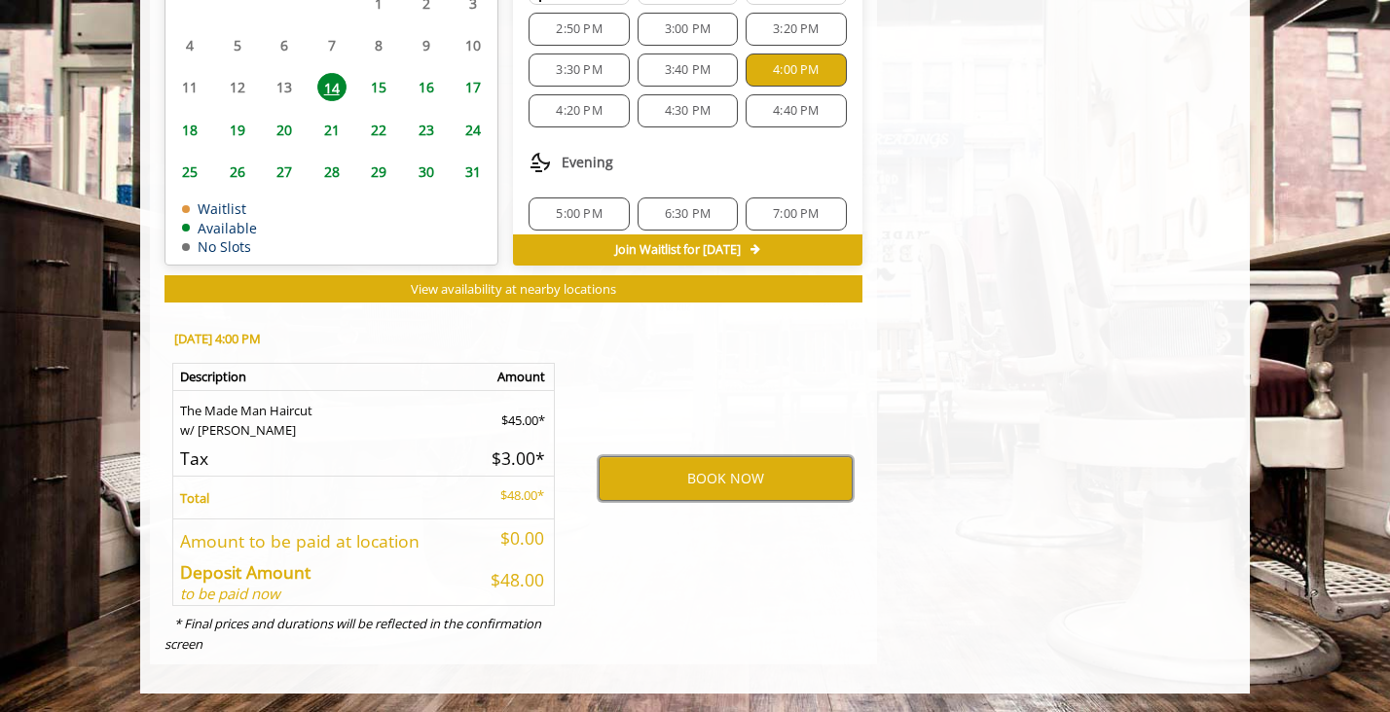
scroll to position [51, 0]
click at [672, 118] on span "4:30 PM" at bounding box center [688, 115] width 46 height 16
click at [730, 491] on button "BOOK NOW" at bounding box center [725, 478] width 254 height 45
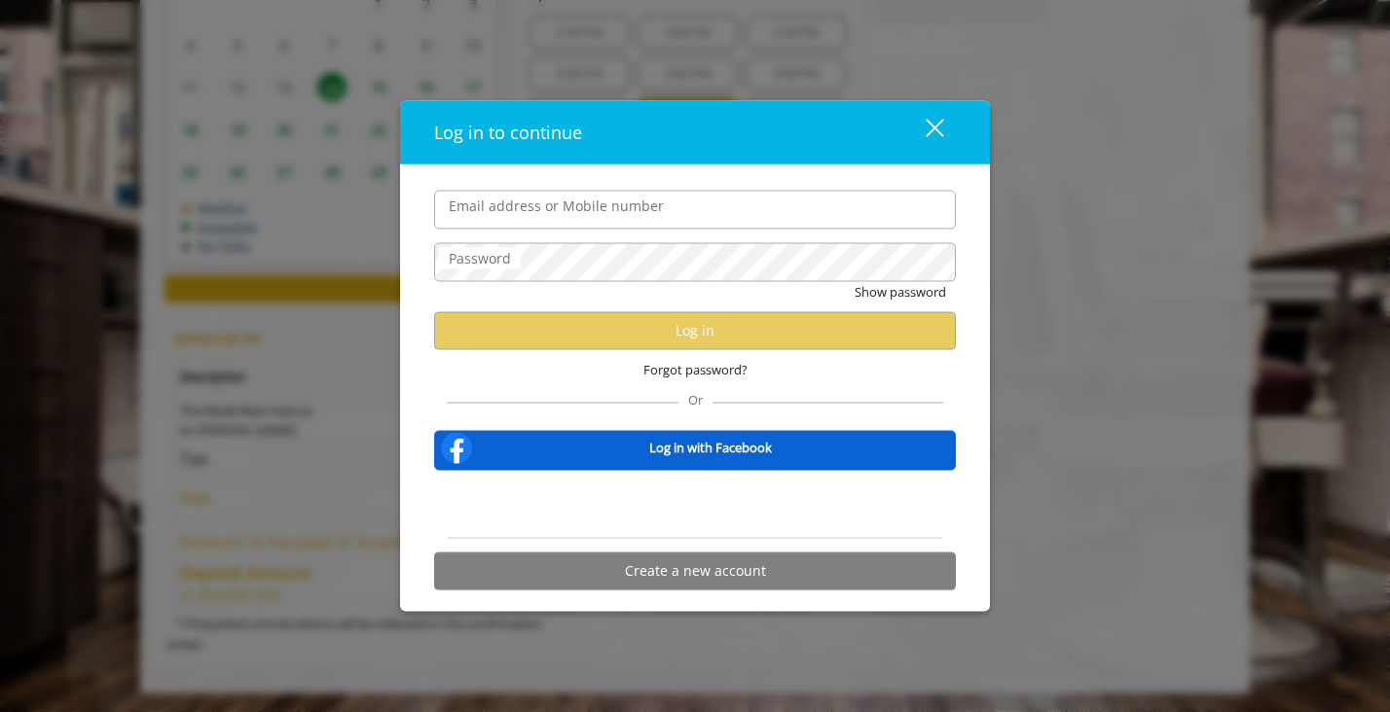
click at [952, 136] on button "close" at bounding box center [922, 132] width 66 height 40
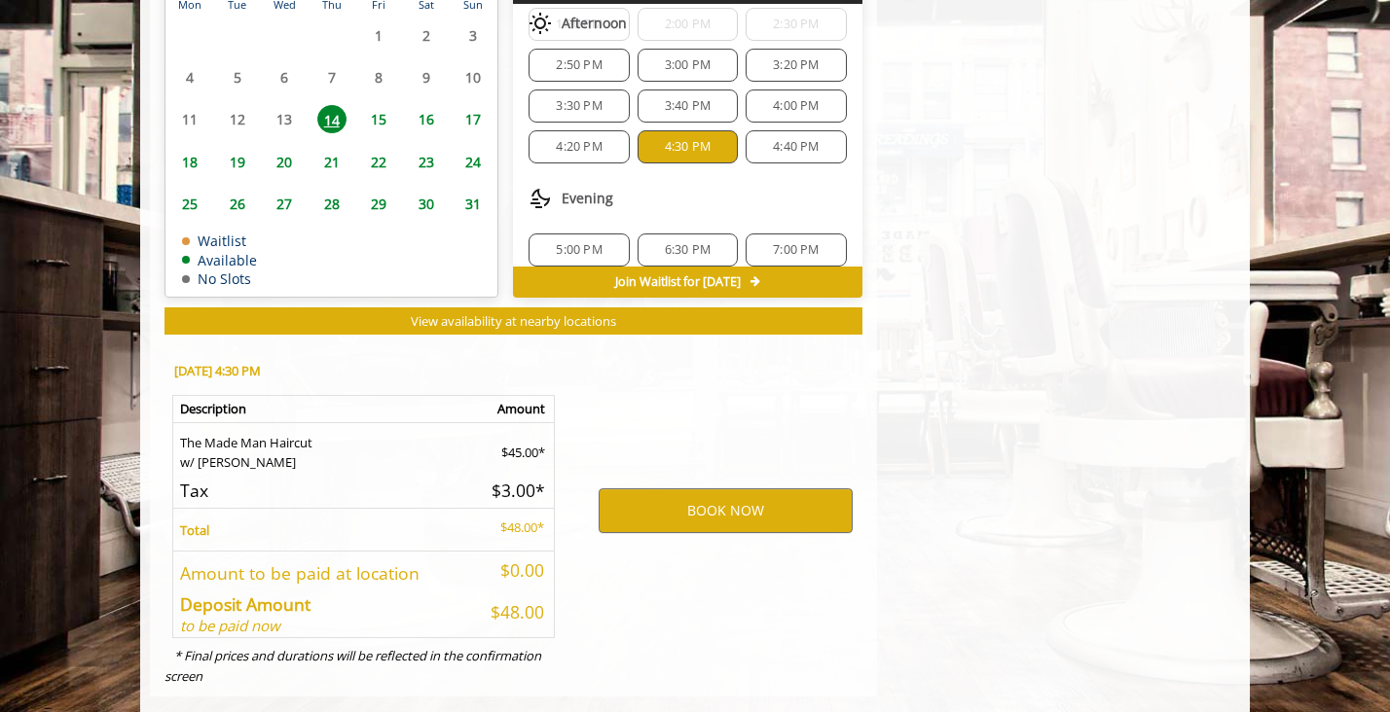
scroll to position [1017, 0]
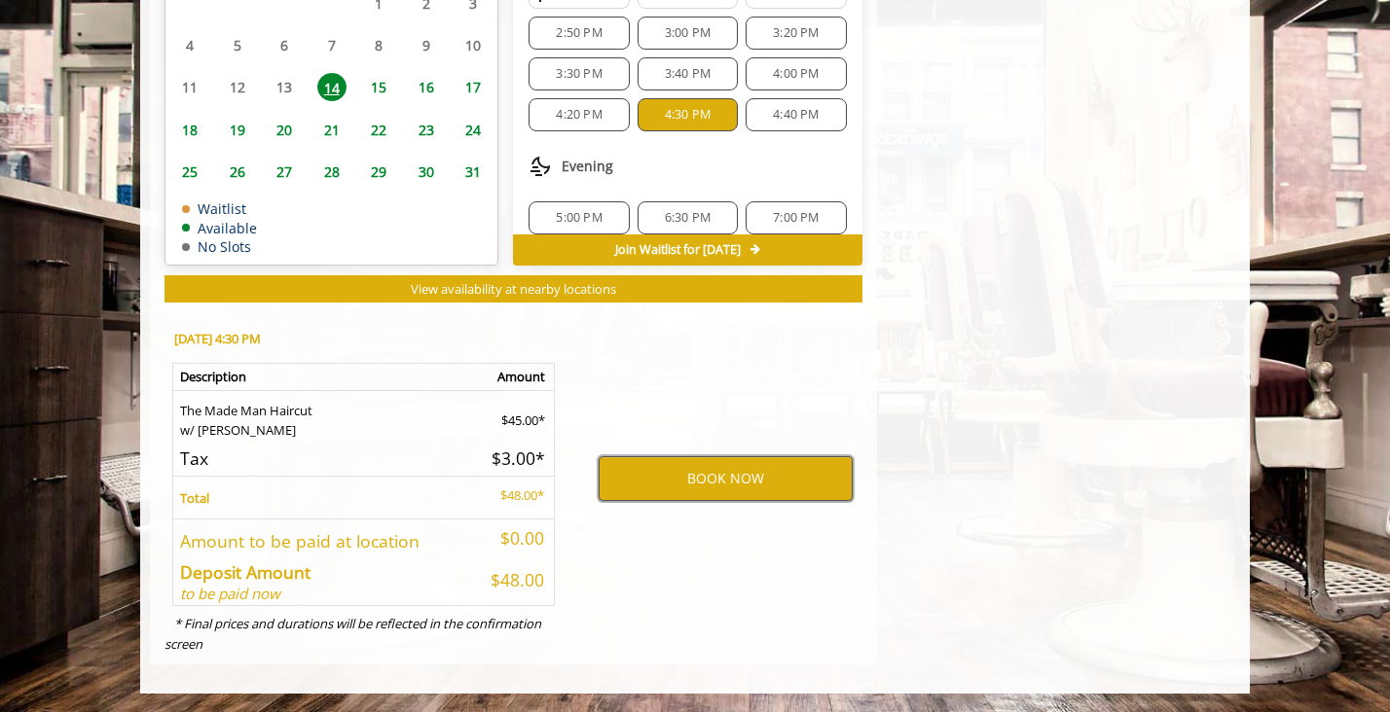
click at [737, 468] on button "BOOK NOW" at bounding box center [725, 478] width 254 height 45
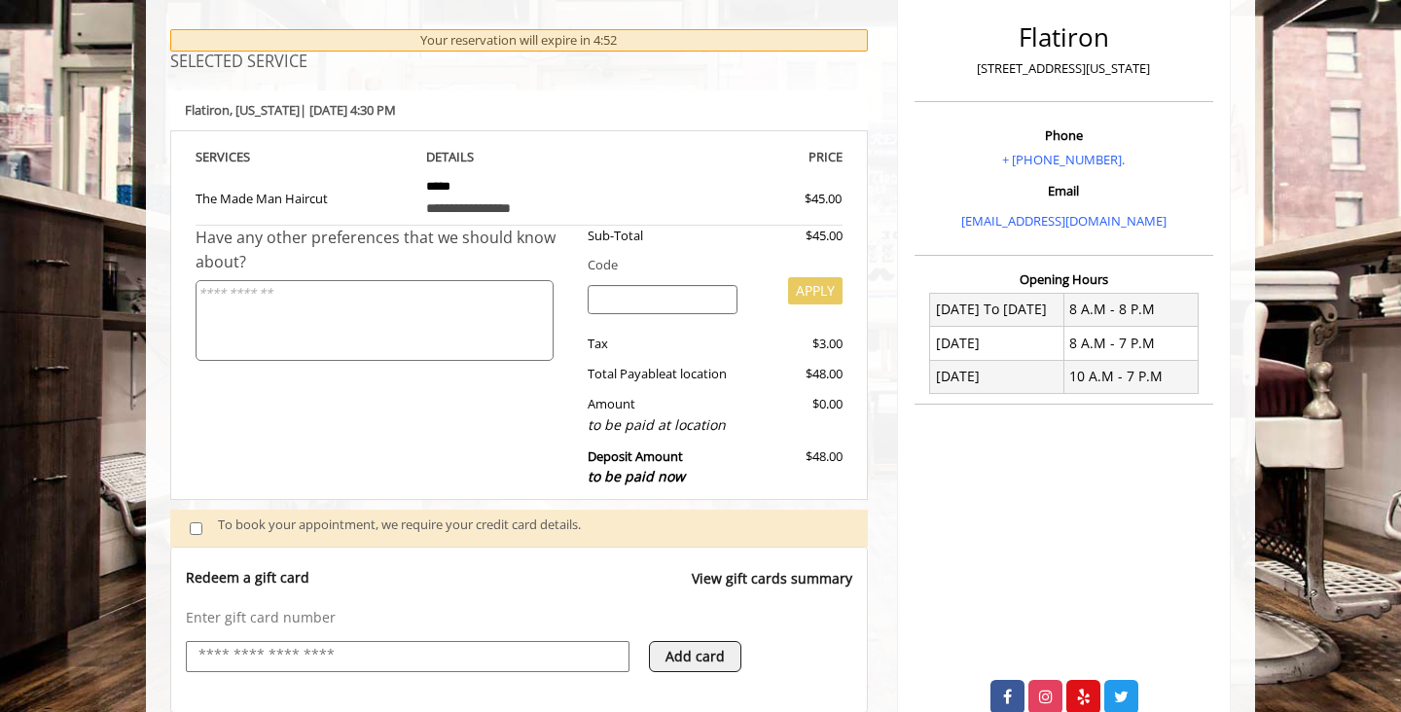
scroll to position [365, 0]
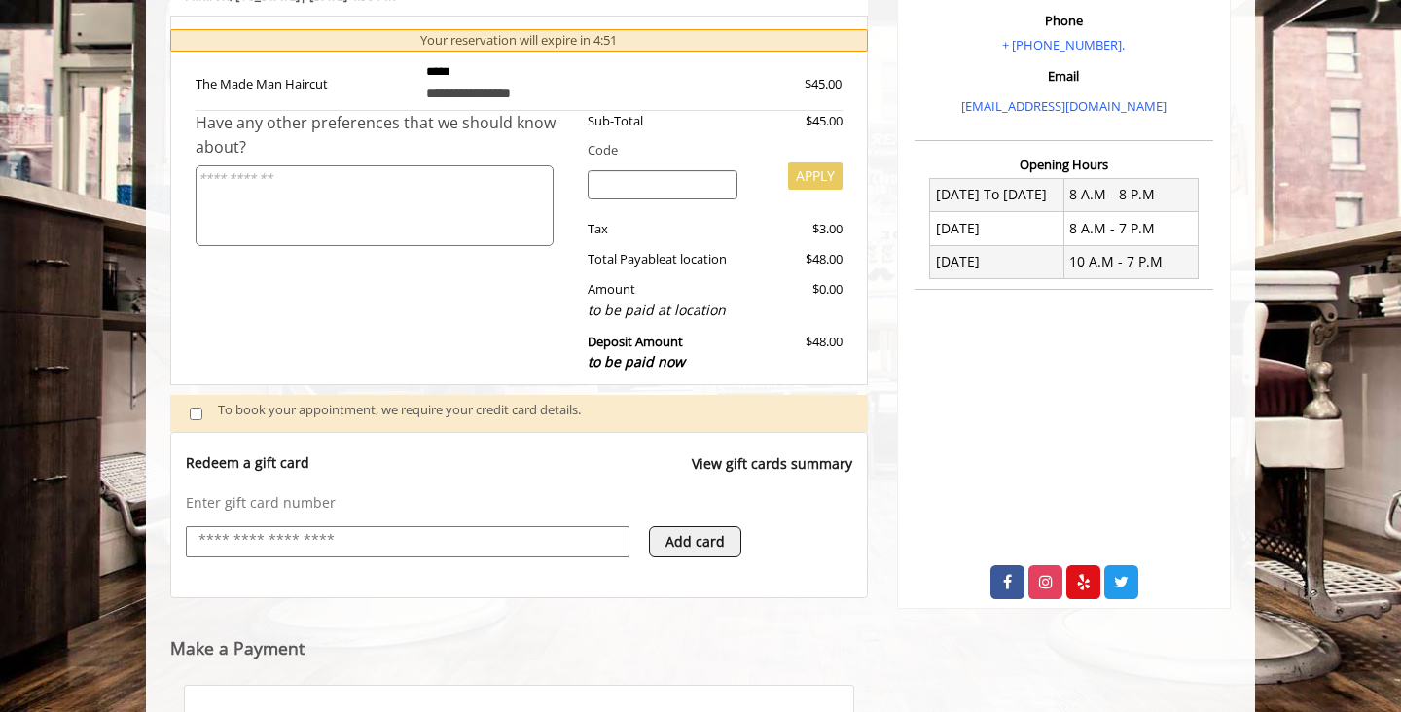
click at [348, 532] on input "text" at bounding box center [408, 540] width 422 height 23
type input "**********"
click at [698, 545] on button "Add card" at bounding box center [695, 541] width 92 height 31
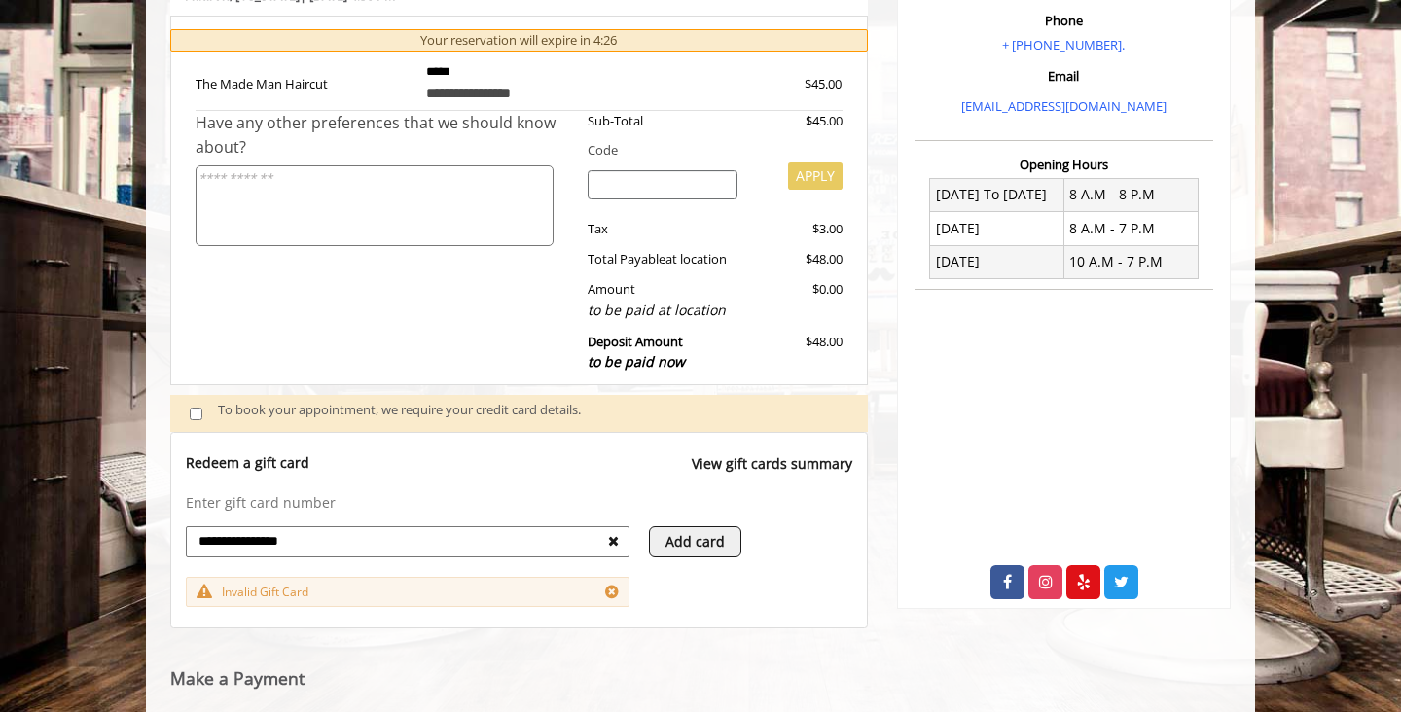
click at [489, 552] on input "**********" at bounding box center [403, 540] width 412 height 23
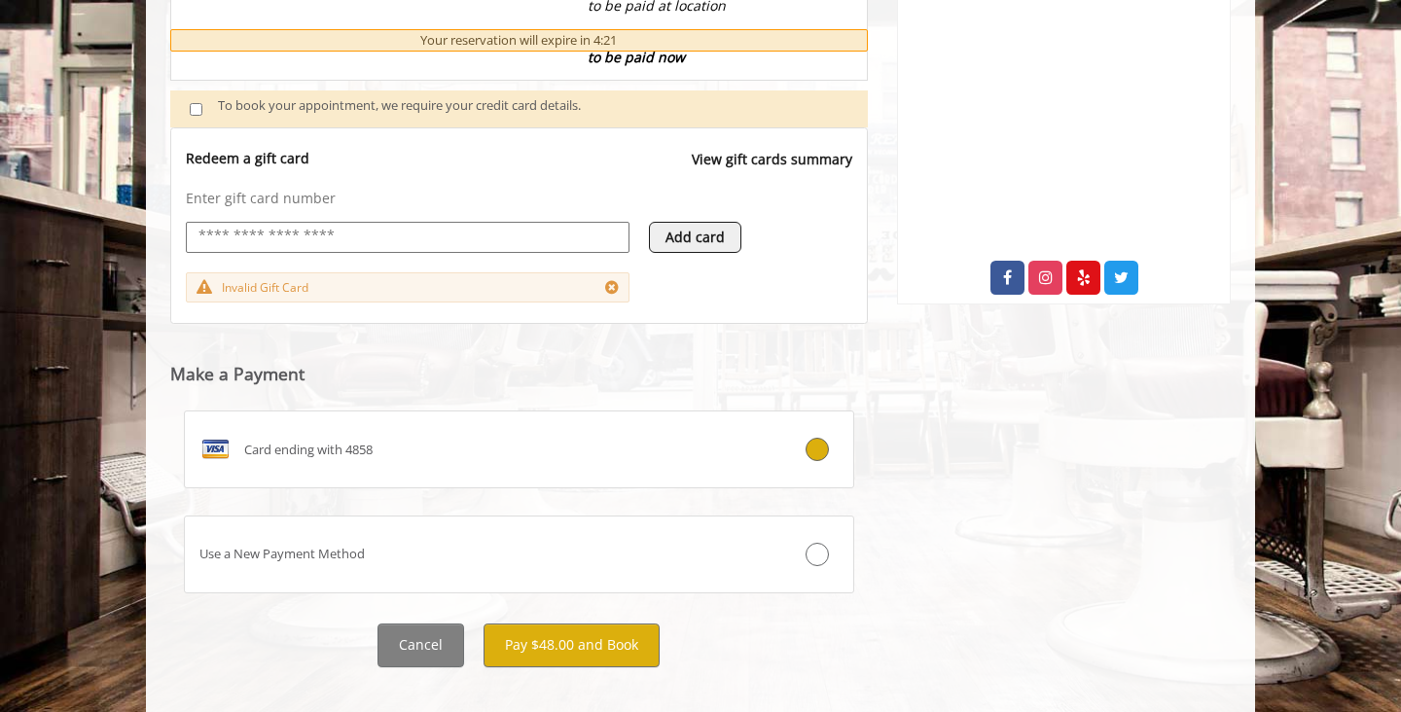
scroll to position [693, 0]
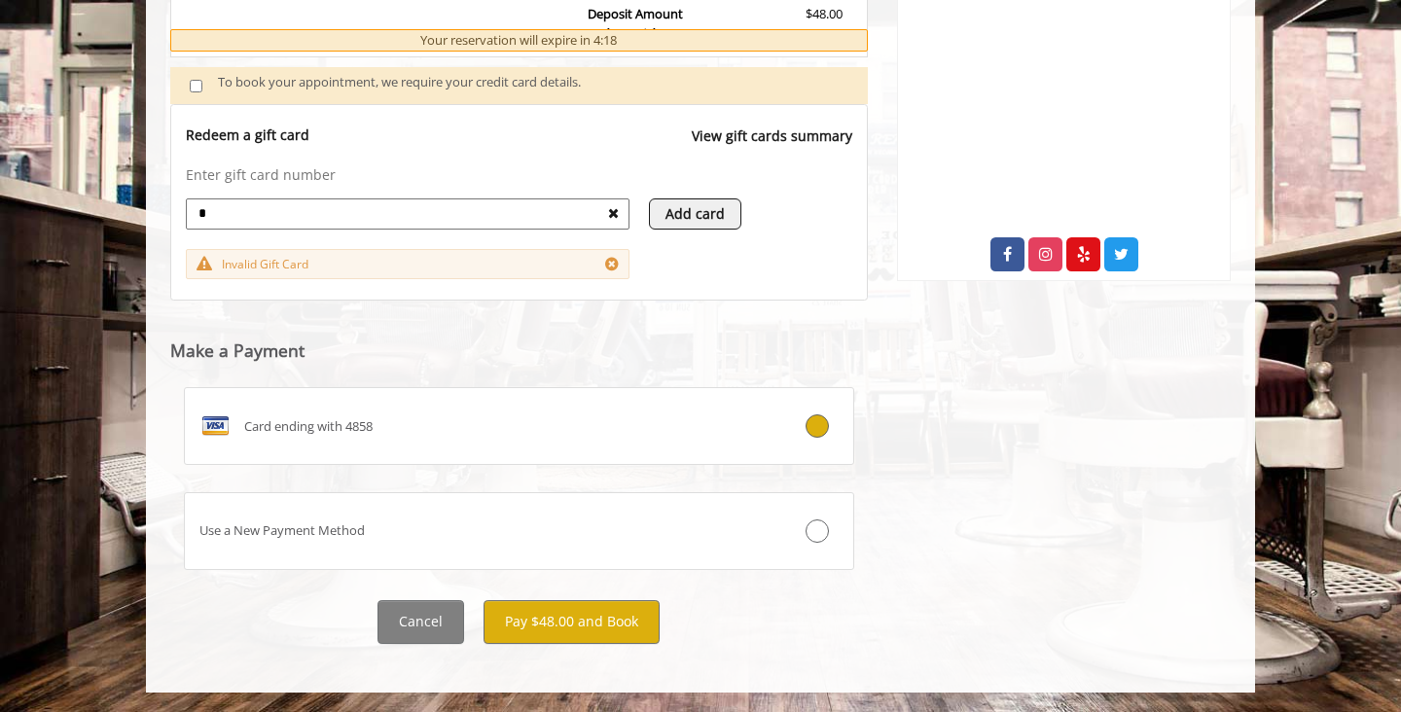
click at [314, 215] on input "*" at bounding box center [403, 212] width 412 height 23
type input "*"
click at [555, 620] on button "Pay $48.00 and Book" at bounding box center [572, 622] width 176 height 44
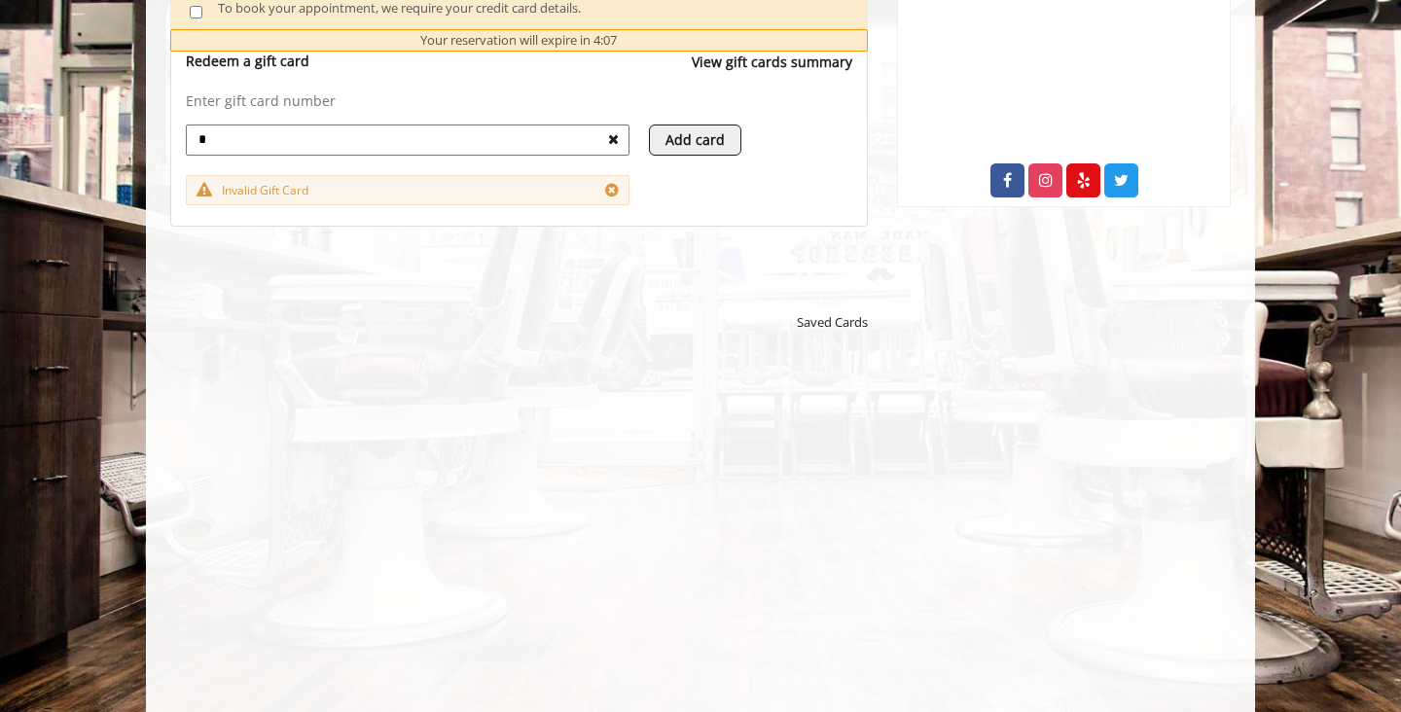
scroll to position [799, 0]
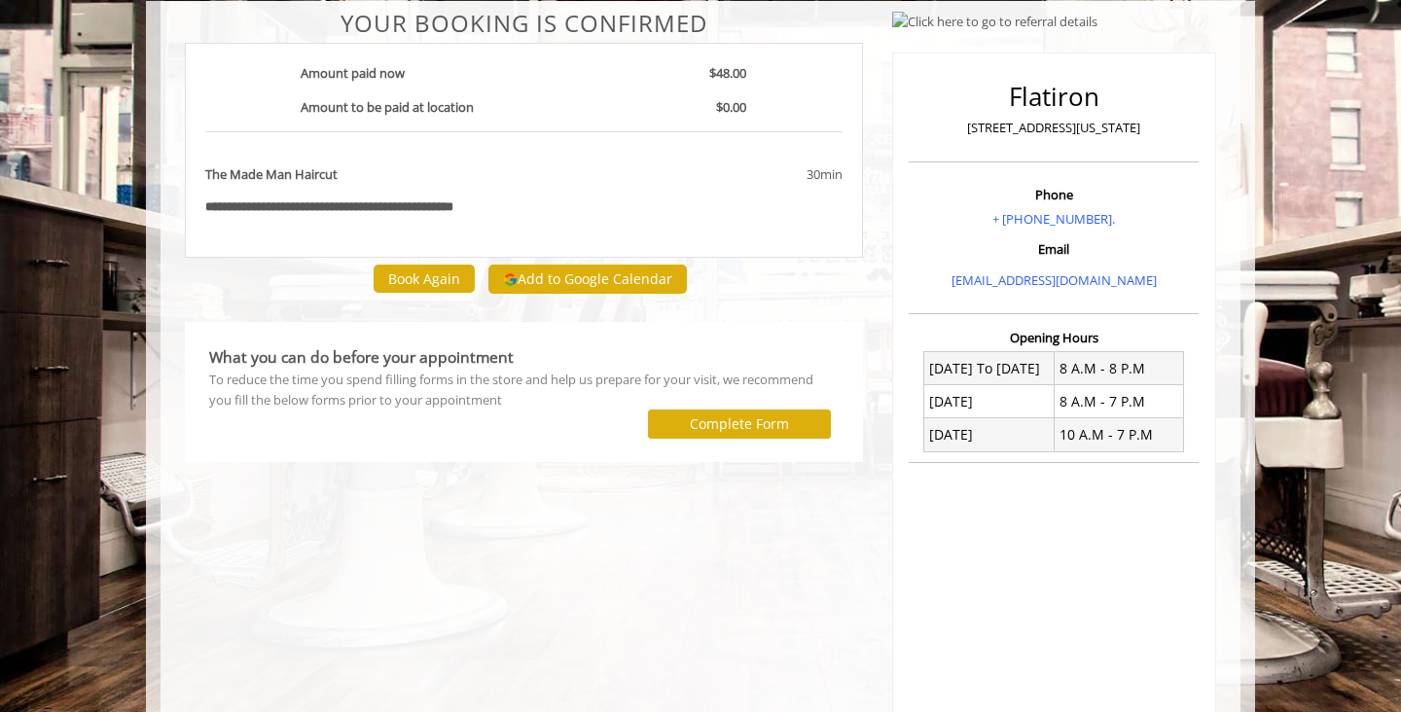
scroll to position [150, 0]
